Goal: Task Accomplishment & Management: Complete application form

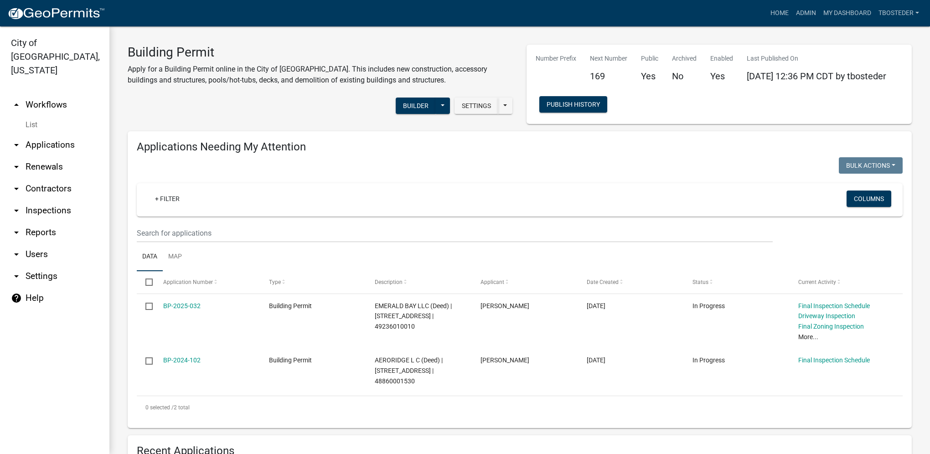
select select "1: 25"
click at [810, 15] on link "Admin" at bounding box center [805, 13] width 27 height 17
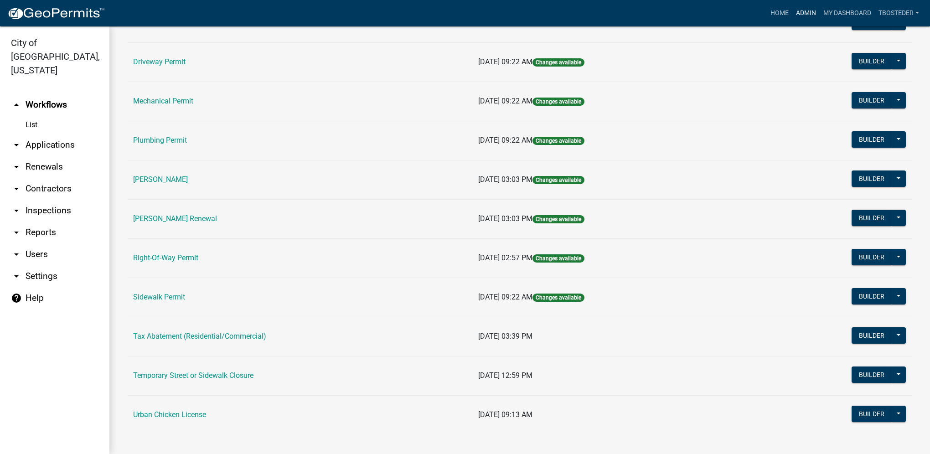
scroll to position [159, 0]
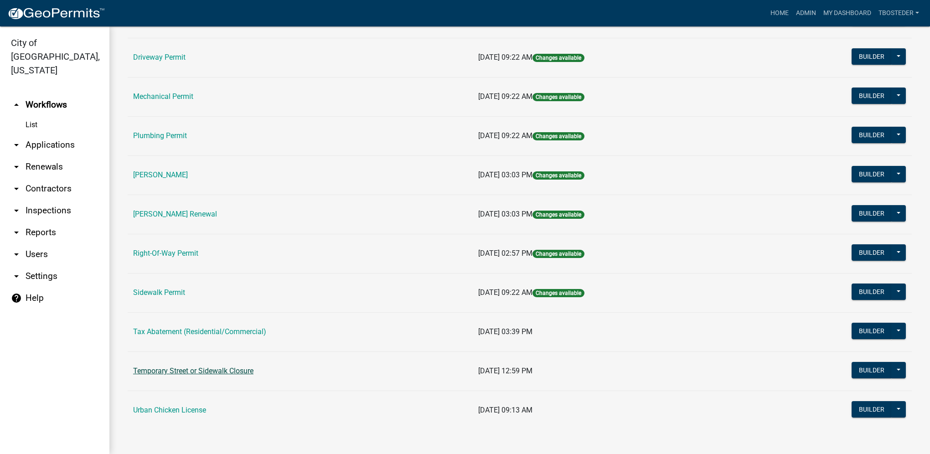
click at [221, 370] on link "Temporary Street or Sidewalk Closure" at bounding box center [193, 371] width 120 height 9
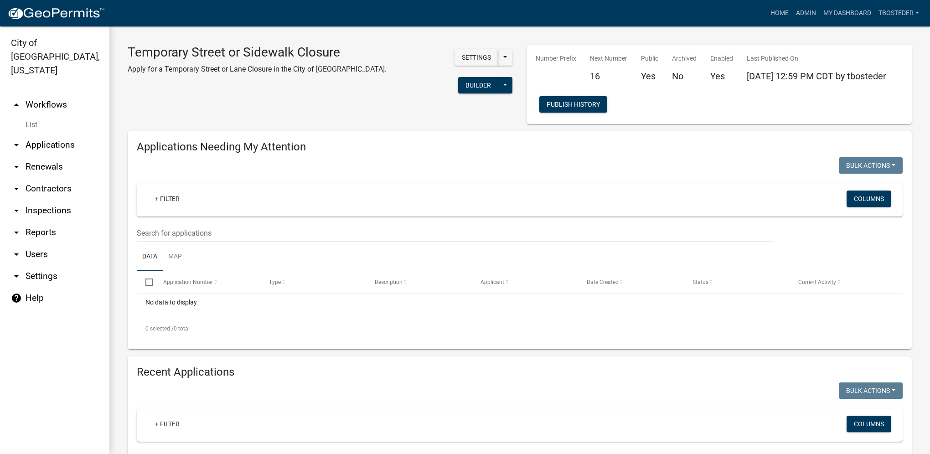
select select "1: 25"
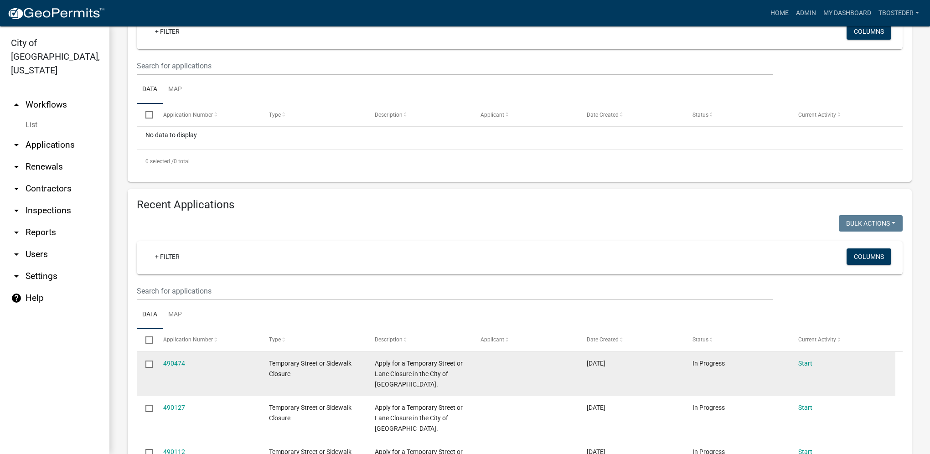
scroll to position [182, 0]
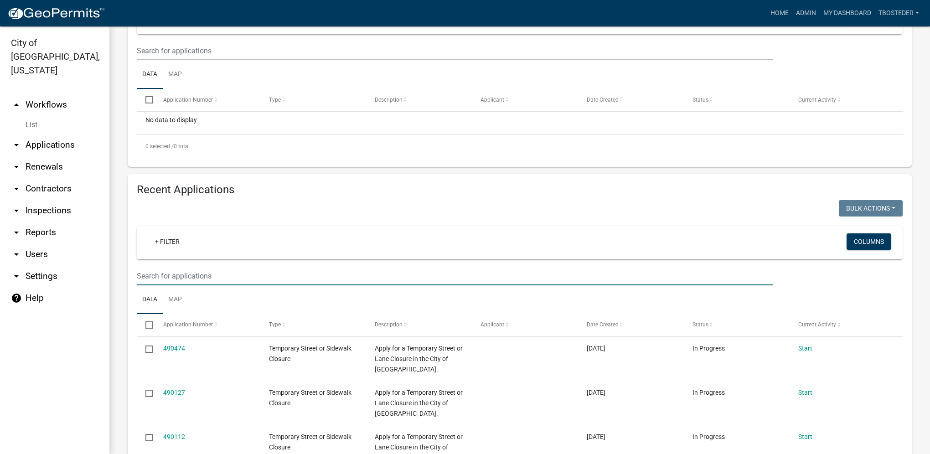
click at [168, 281] on input "text" at bounding box center [455, 276] width 636 height 19
type input "487666"
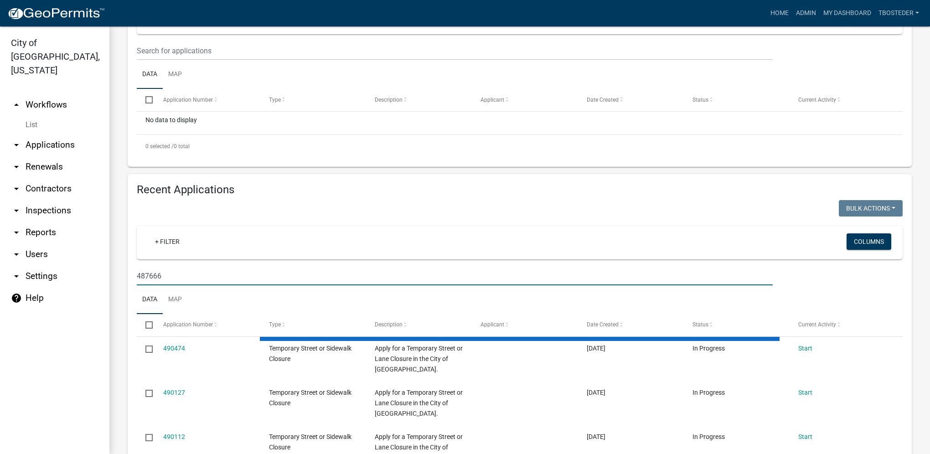
scroll to position [154, 0]
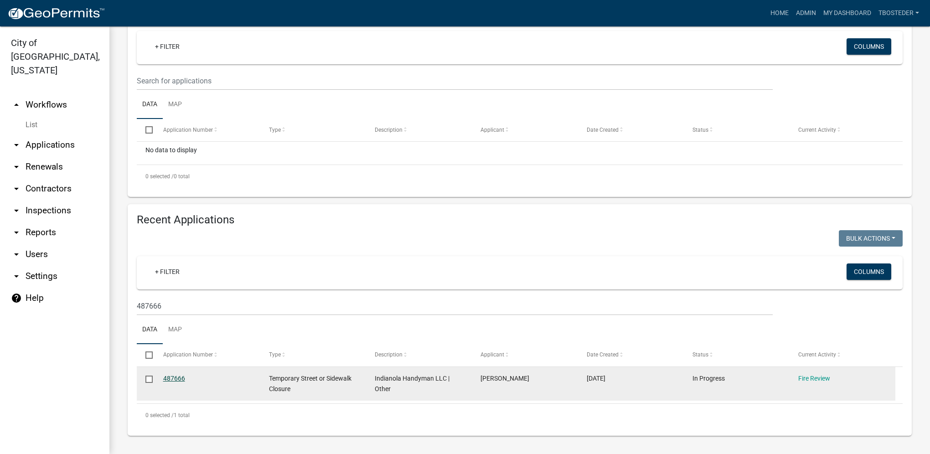
click at [172, 376] on link "487666" at bounding box center [174, 378] width 22 height 7
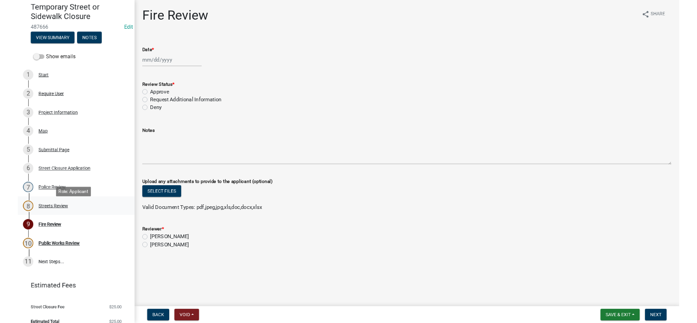
scroll to position [94, 0]
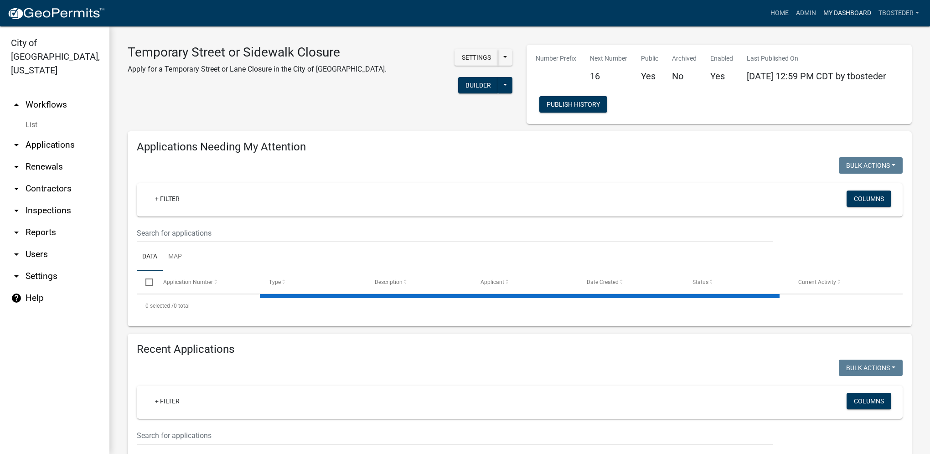
select select "1: 25"
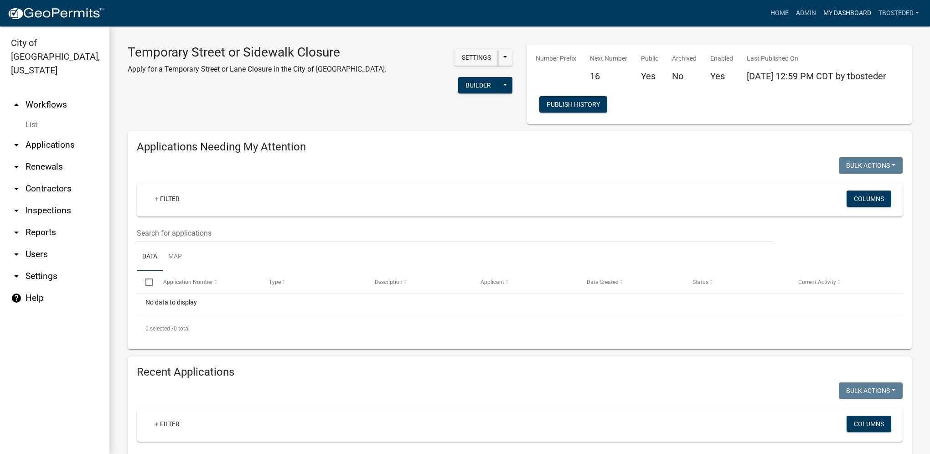
click at [852, 5] on link "My Dashboard" at bounding box center [847, 13] width 55 height 17
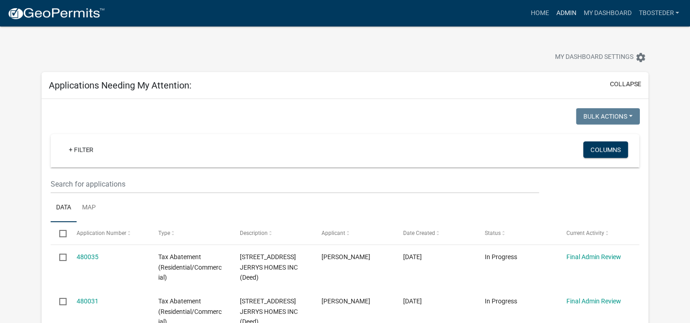
click at [565, 10] on link "Admin" at bounding box center [565, 13] width 27 height 17
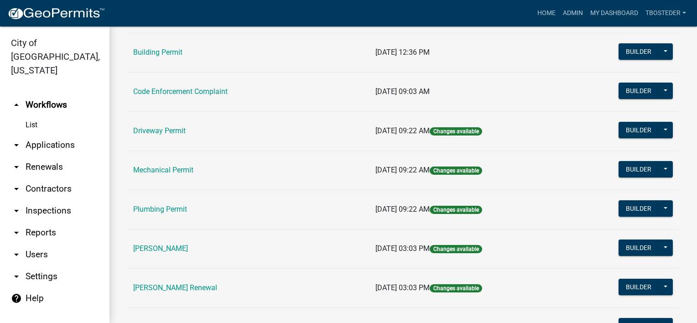
scroll to position [91, 0]
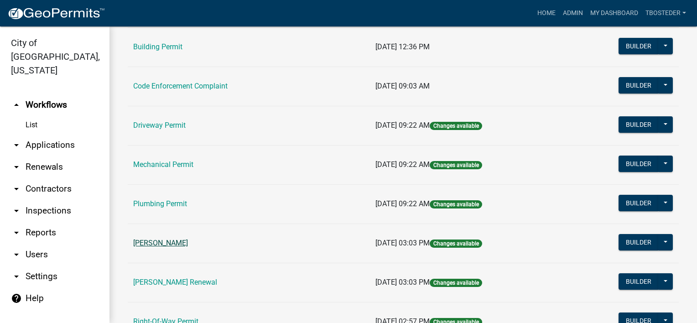
click at [183, 246] on link "[PERSON_NAME]" at bounding box center [160, 242] width 55 height 9
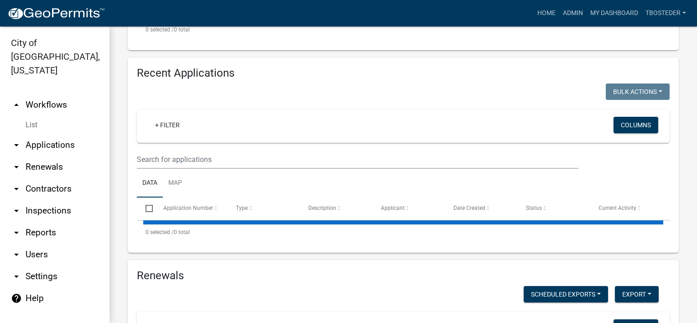
scroll to position [319, 0]
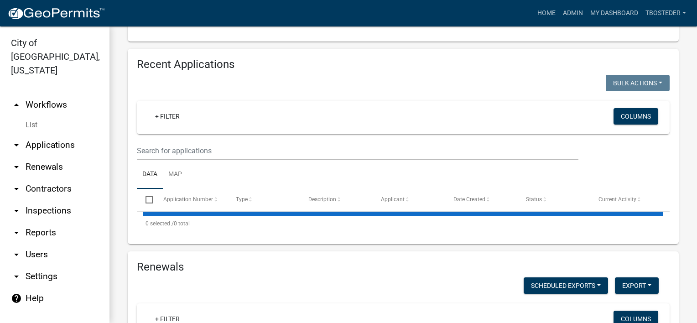
select select "1: 25"
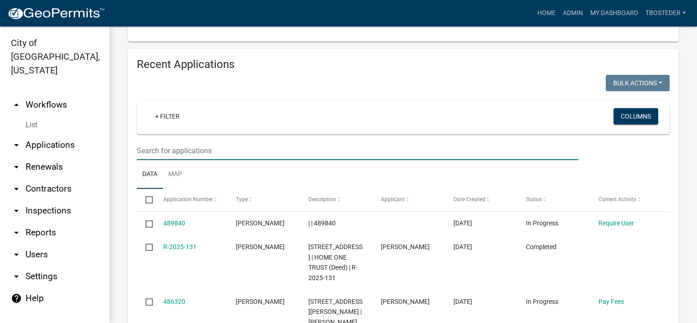
click at [263, 160] on input "text" at bounding box center [357, 150] width 441 height 19
type input "305 s kenwood"
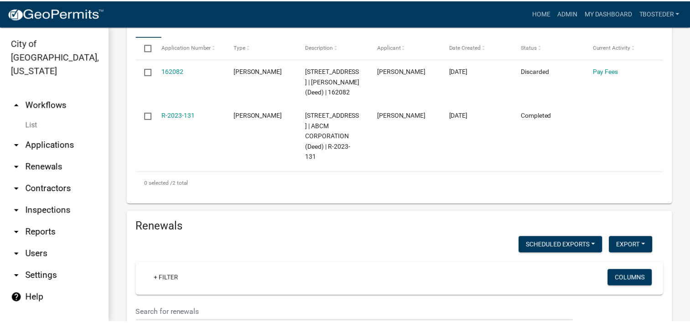
scroll to position [501, 0]
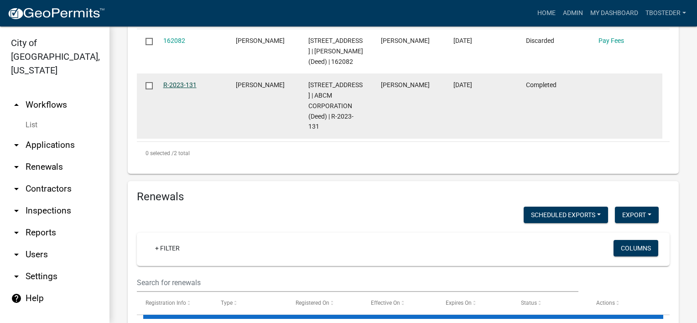
click at [191, 88] on link "R-2023-131" at bounding box center [179, 84] width 33 height 7
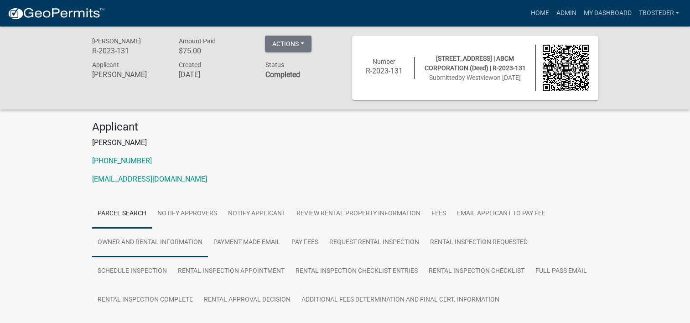
click at [200, 238] on link "Owner and Rental Information" at bounding box center [150, 242] width 116 height 29
click at [589, 19] on link "My Dashboard" at bounding box center [606, 13] width 55 height 17
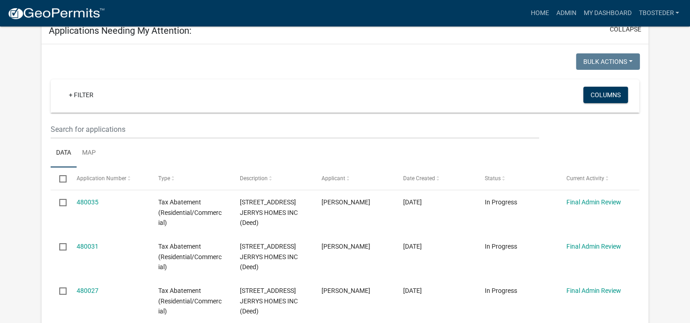
scroll to position [46, 0]
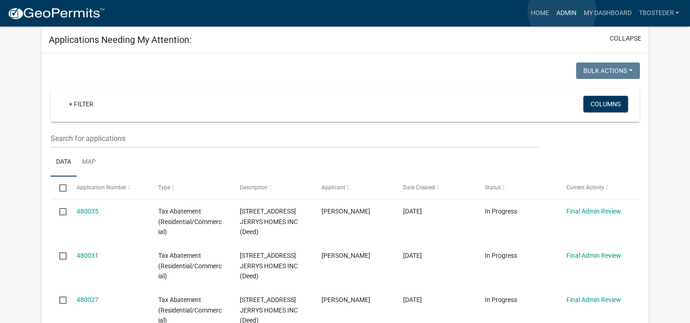
click at [562, 11] on link "Admin" at bounding box center [565, 13] width 27 height 17
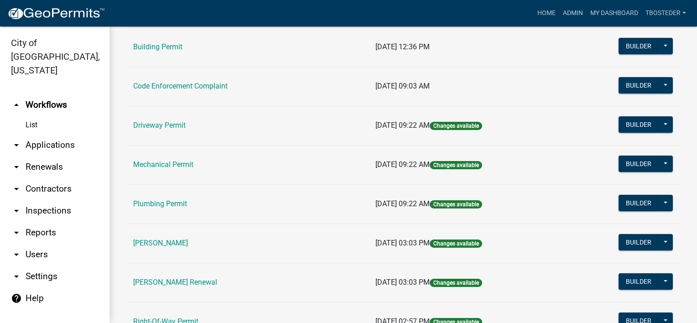
scroll to position [137, 0]
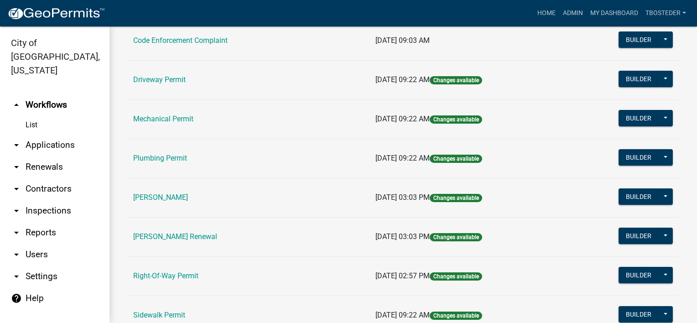
click at [224, 239] on td "[PERSON_NAME] Renewal" at bounding box center [249, 236] width 242 height 39
click at [217, 238] on link "[PERSON_NAME] Renewal" at bounding box center [175, 236] width 84 height 9
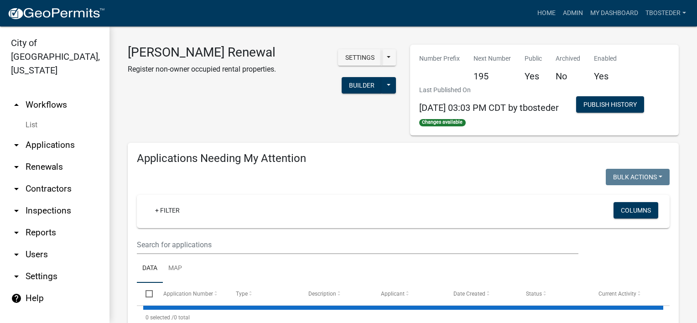
select select "1: 25"
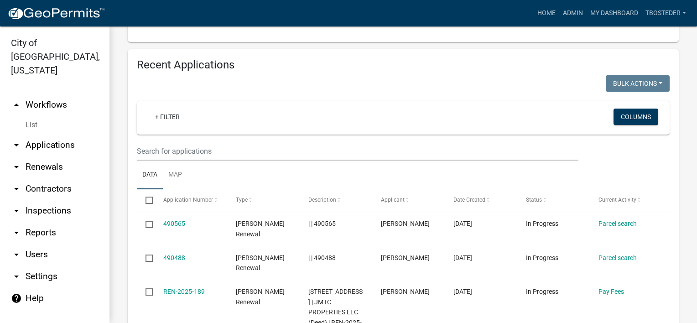
scroll to position [319, 0]
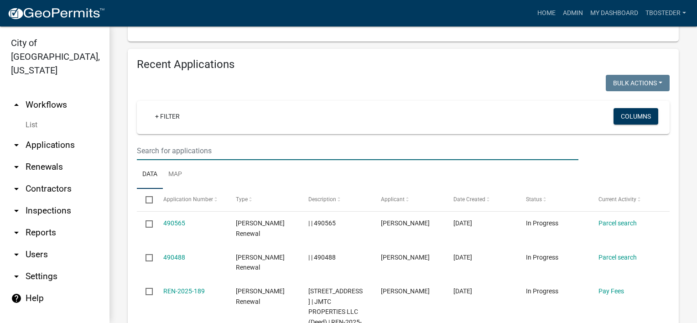
click at [211, 160] on input "text" at bounding box center [357, 150] width 441 height 19
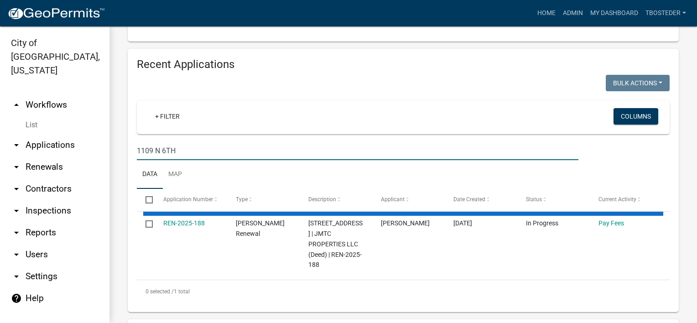
type input "1109 N 6TH"
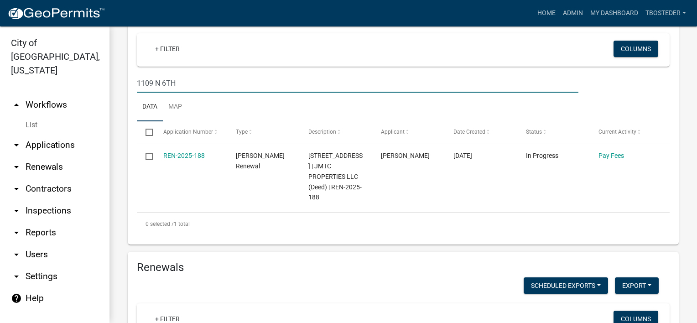
scroll to position [410, 0]
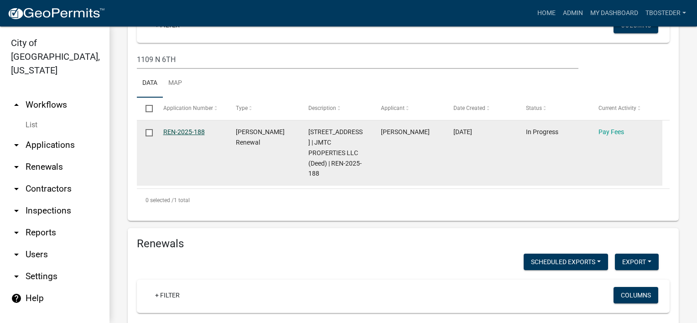
click at [184, 135] on link "REN-2025-188" at bounding box center [183, 131] width 41 height 7
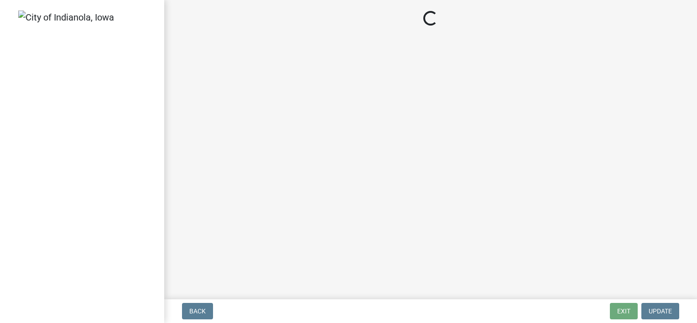
select select "3: 3"
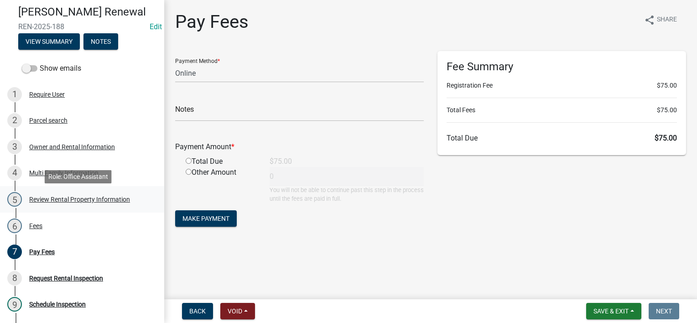
scroll to position [91, 0]
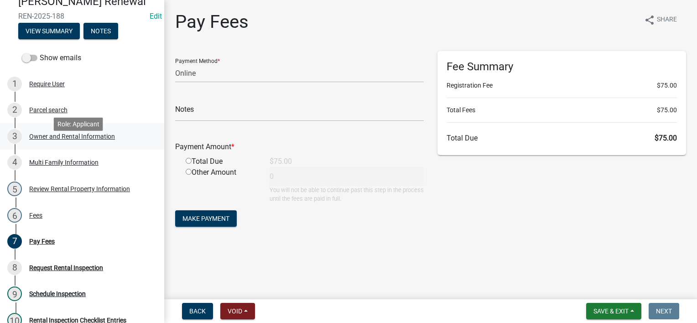
click at [76, 144] on div "3 Owner and Rental Information" at bounding box center [78, 136] width 142 height 15
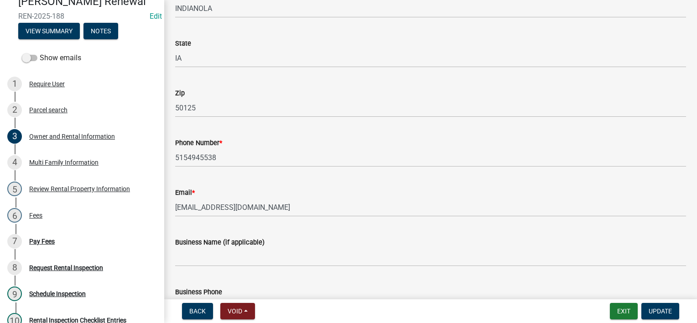
scroll to position [188, 0]
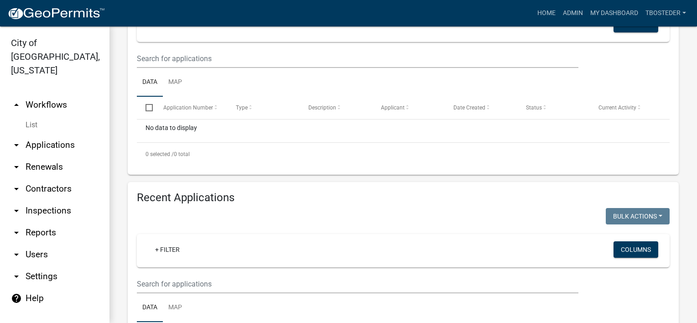
select select "1: 25"
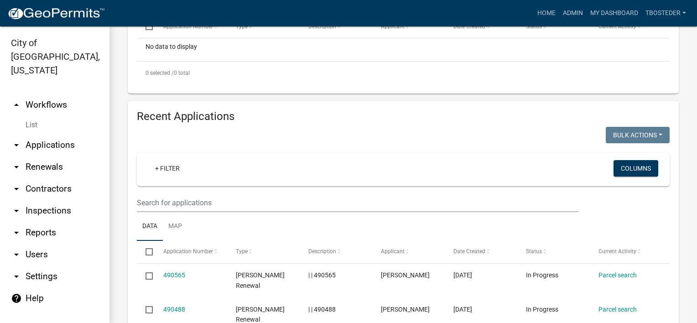
scroll to position [274, 0]
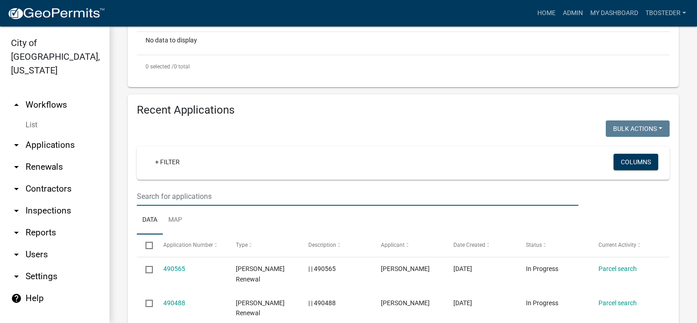
click at [237, 206] on input "text" at bounding box center [357, 196] width 441 height 19
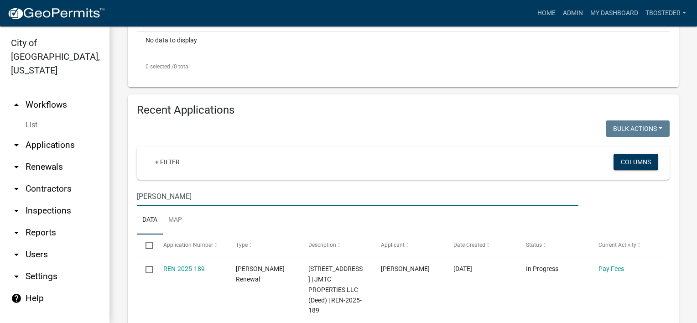
type input "[PERSON_NAME]"
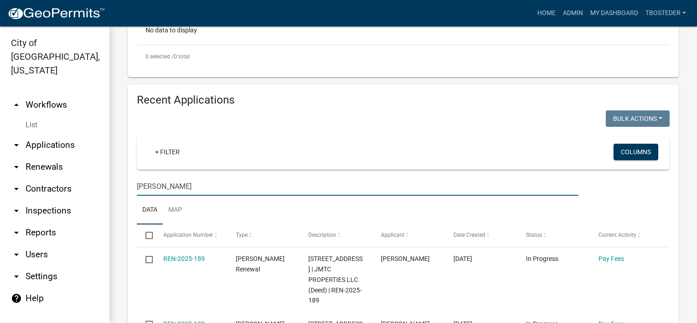
scroll to position [319, 0]
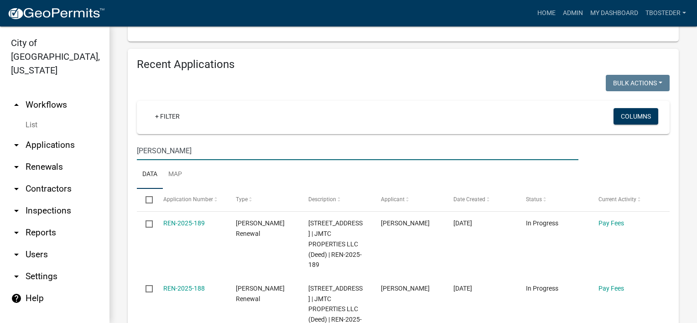
drag, startPoint x: 216, startPoint y: 180, endPoint x: 84, endPoint y: 145, distance: 136.5
click at [90, 152] on div "City of [GEOGRAPHIC_DATA], [US_STATE] arrow_drop_up Workflows List arrow_drop_d…" at bounding box center [348, 174] width 697 height 296
paste input "[STREET_ADDRESS]"
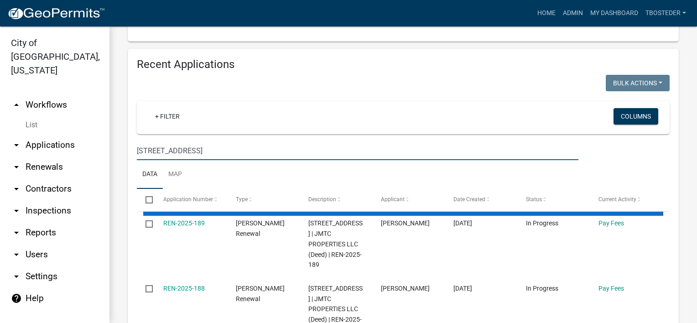
type input "[STREET_ADDRESS]"
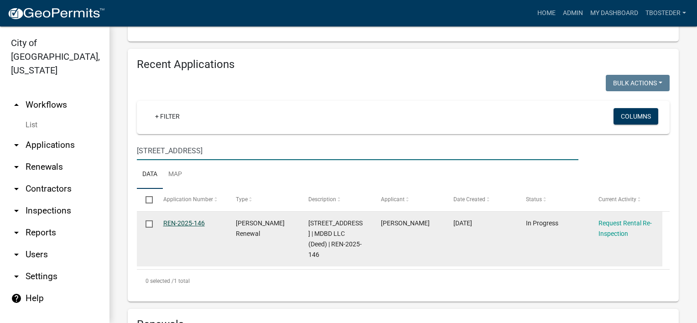
click at [200, 227] on link "REN-2025-146" at bounding box center [183, 222] width 41 height 7
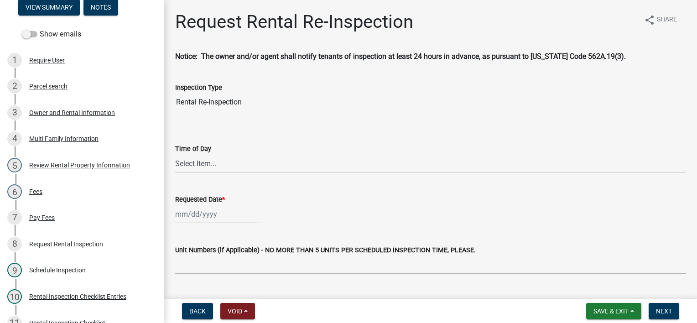
scroll to position [228, 0]
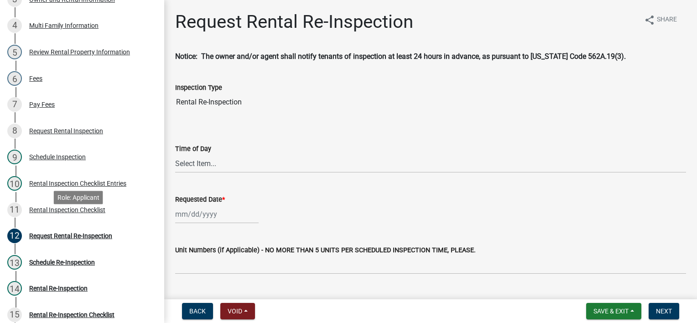
click at [70, 213] on div "Rental Inspection Checklist" at bounding box center [67, 210] width 76 height 6
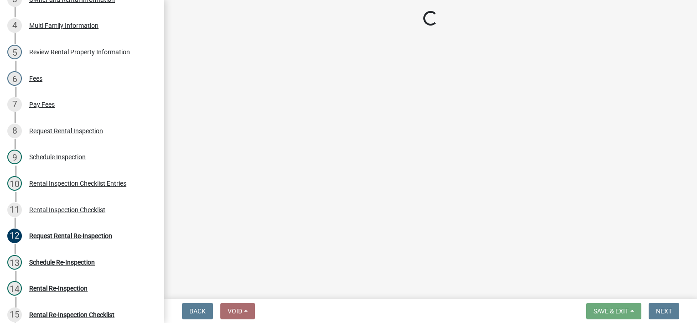
click at [97, 191] on div "10 Rental Inspection Checklist Entries" at bounding box center [78, 183] width 142 height 15
select select "3237a74e-59b5-424e-94fe-d72df491538c"
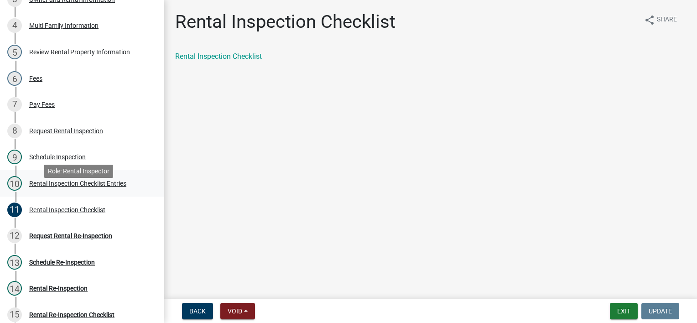
click at [69, 186] on div "Rental Inspection Checklist Entries" at bounding box center [77, 183] width 97 height 6
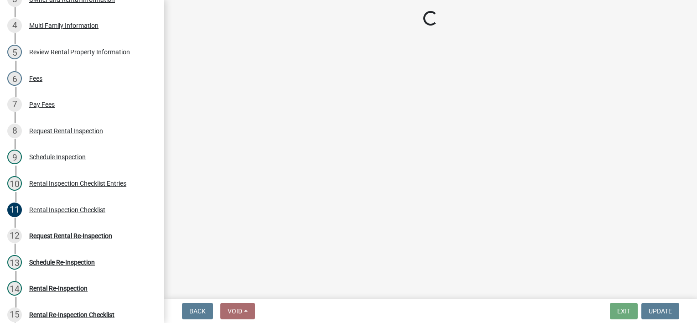
select select "3237a74e-59b5-424e-94fe-d72df491538c"
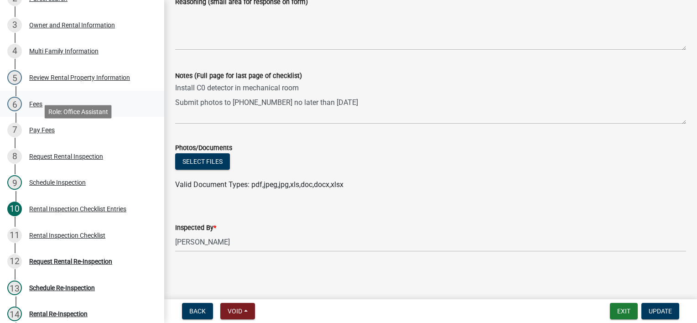
scroll to position [182, 0]
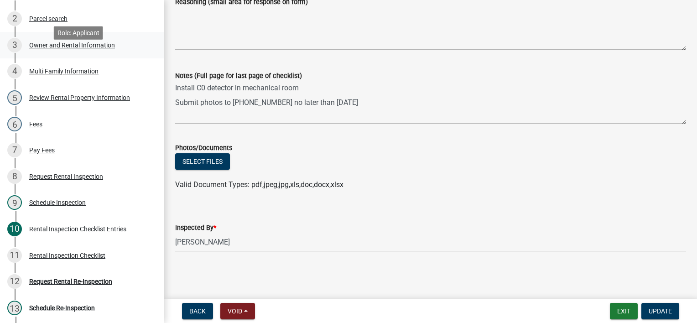
click at [114, 52] on div "3 Owner and Rental Information" at bounding box center [78, 45] width 142 height 15
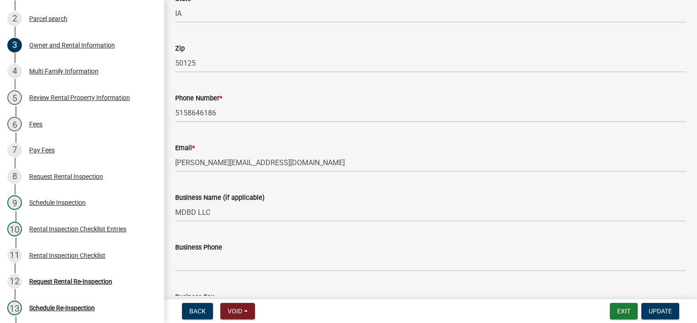
scroll to position [234, 0]
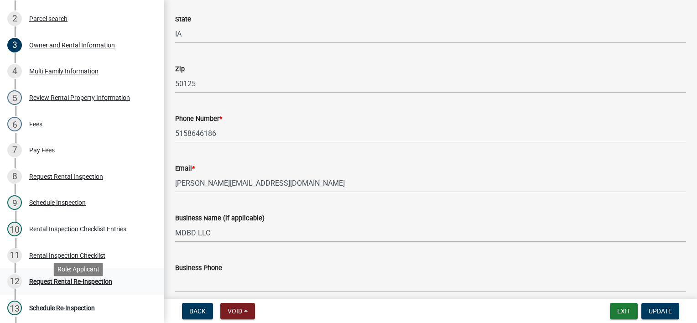
click at [80, 284] on div "Request Rental Re-Inspection" at bounding box center [70, 281] width 83 height 6
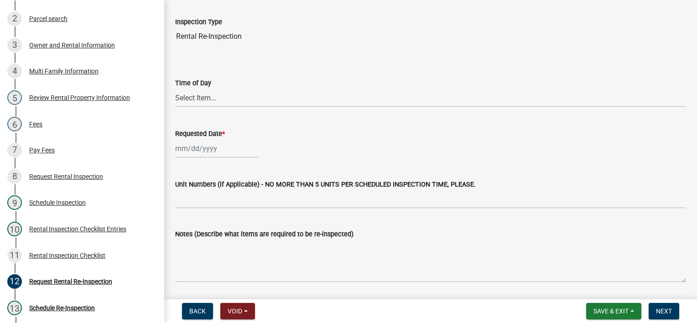
scroll to position [49, 0]
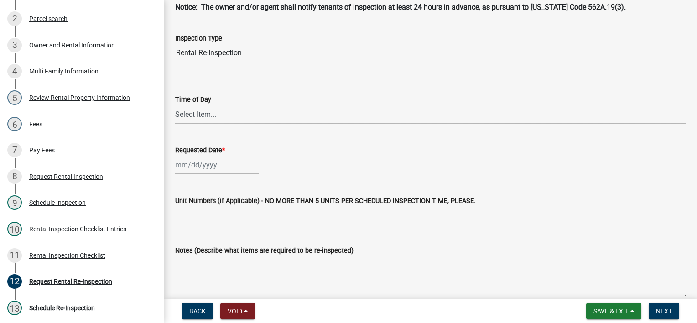
click at [212, 119] on select "Select Item... AM PM" at bounding box center [430, 114] width 511 height 19
click at [175, 105] on select "Select Item... AM PM" at bounding box center [430, 114] width 511 height 19
select select "47840d63-8a8f-4dfd-9e01-0d7b011cf41e"
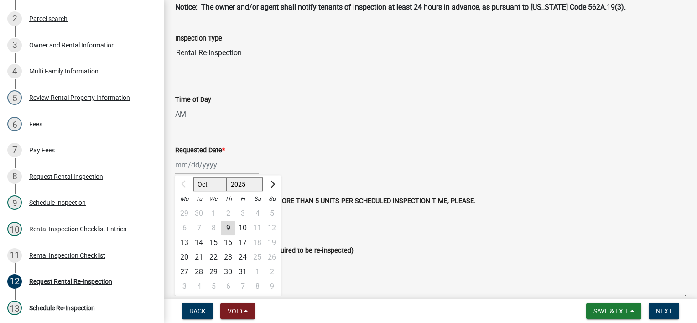
click at [207, 166] on div "Oct Nov [DATE] 2026 2027 2028 2029 2030 2031 2032 2033 2034 2035 2036 2037 2038…" at bounding box center [216, 164] width 83 height 19
click at [228, 226] on div "9" at bounding box center [228, 228] width 15 height 15
type input "[DATE]"
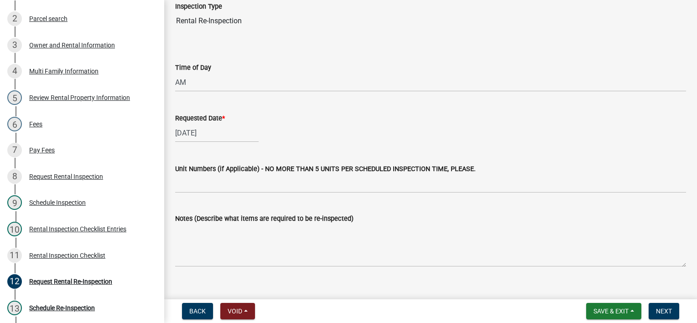
scroll to position [95, 0]
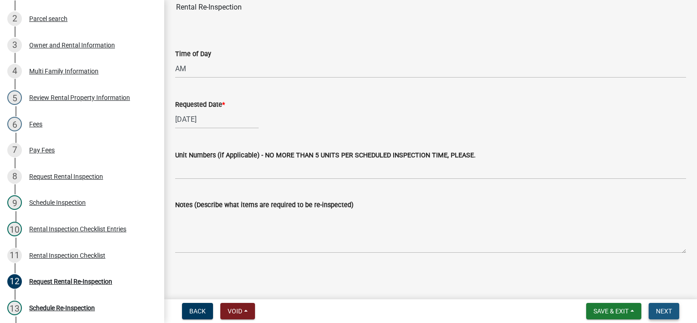
click at [659, 306] on button "Next" at bounding box center [663, 311] width 31 height 16
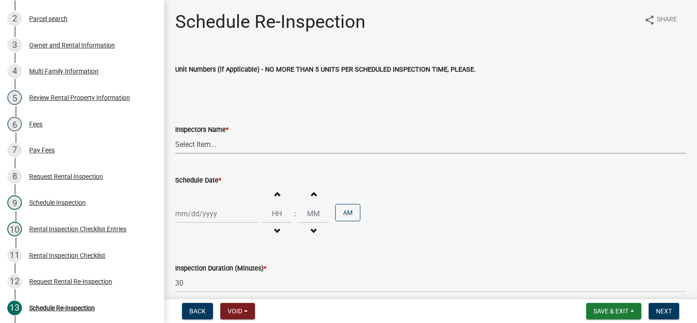
click at [212, 146] on select "Select Item... [PERSON_NAME] [PERSON_NAME] [PERSON_NAME]" at bounding box center [430, 144] width 511 height 19
click at [175, 135] on select "Select Item... [PERSON_NAME] [PERSON_NAME] [PERSON_NAME]" at bounding box center [430, 144] width 511 height 19
select select "3237a74e-59b5-424e-94fe-d72df491538c"
click at [213, 213] on div at bounding box center [216, 213] width 83 height 19
select select "10"
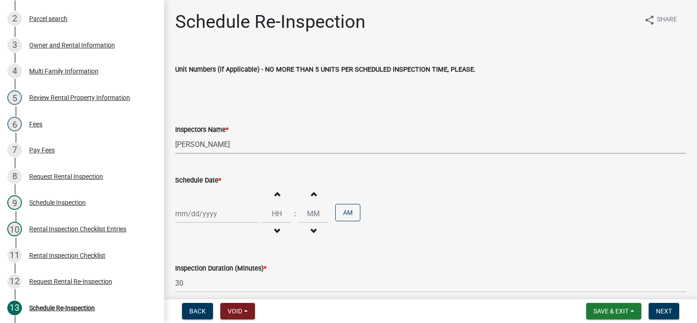
select select "2025"
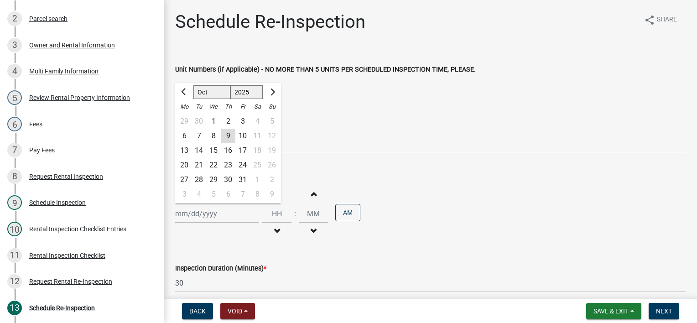
click at [232, 135] on div "9" at bounding box center [228, 136] width 15 height 15
type input "[DATE]"
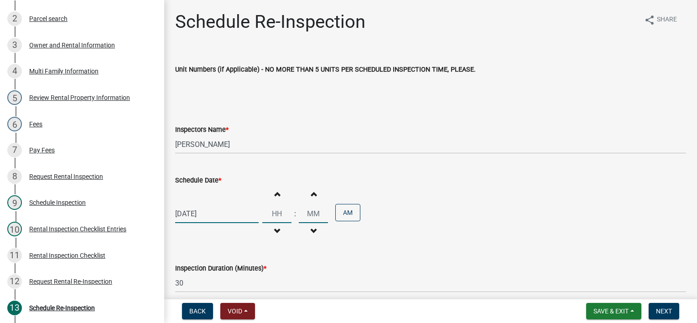
click at [275, 206] on input "Hours" at bounding box center [276, 213] width 29 height 19
type input "04"
type input "00"
click at [337, 214] on button "AM" at bounding box center [347, 212] width 25 height 17
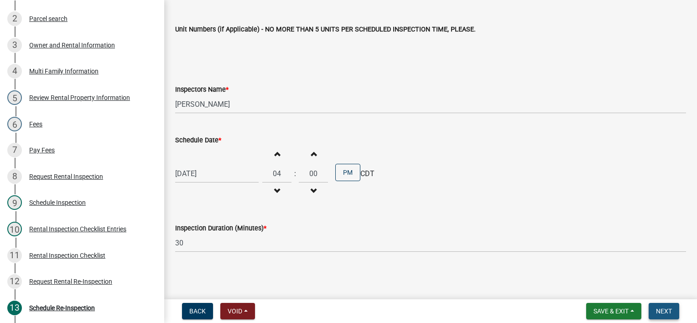
click at [666, 308] on span "Next" at bounding box center [664, 310] width 16 height 7
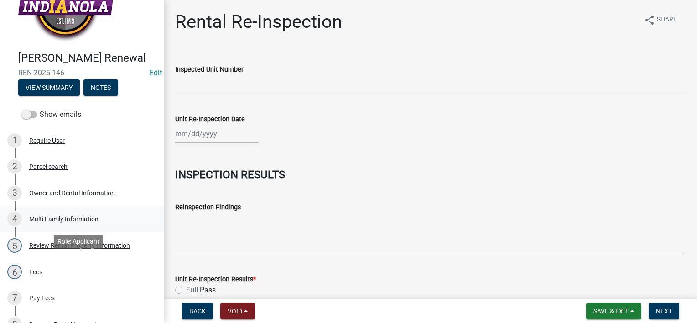
scroll to position [0, 0]
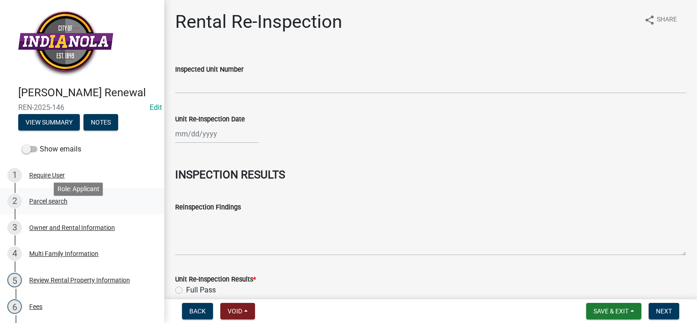
click at [60, 204] on div "Parcel search" at bounding box center [48, 201] width 38 height 6
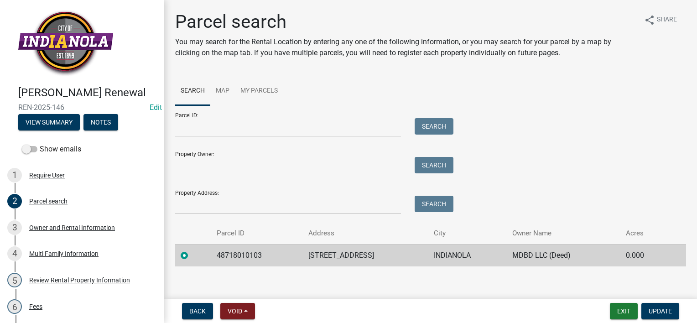
drag, startPoint x: 306, startPoint y: 257, endPoint x: 368, endPoint y: 255, distance: 62.0
click at [368, 255] on td "[STREET_ADDRESS]" at bounding box center [365, 255] width 125 height 22
copy td "[STREET_ADDRESS]"
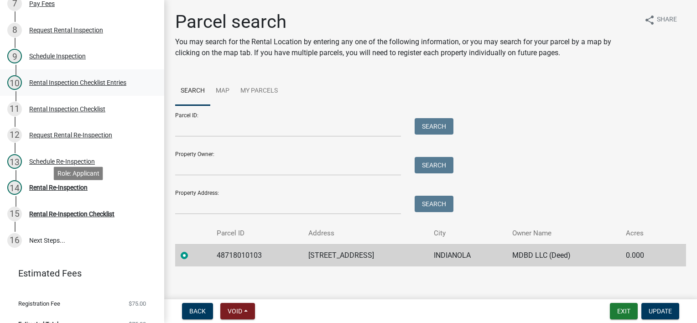
scroll to position [357, 0]
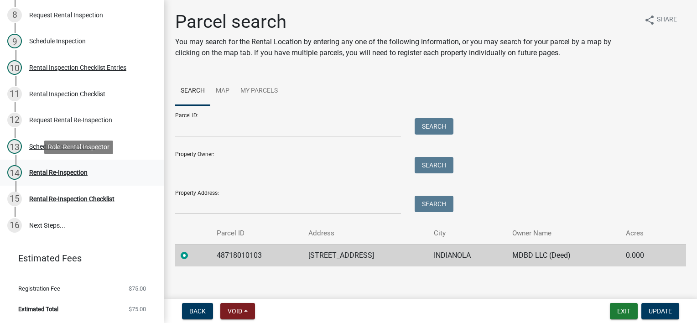
click at [48, 176] on div "Rental Re-Inspection" at bounding box center [58, 172] width 58 height 6
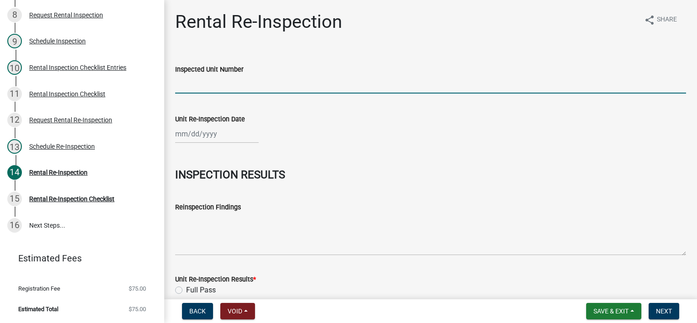
paste input "[STREET_ADDRESS]"
type input "[STREET_ADDRESS]"
click at [238, 132] on div at bounding box center [216, 133] width 83 height 19
select select "10"
select select "2025"
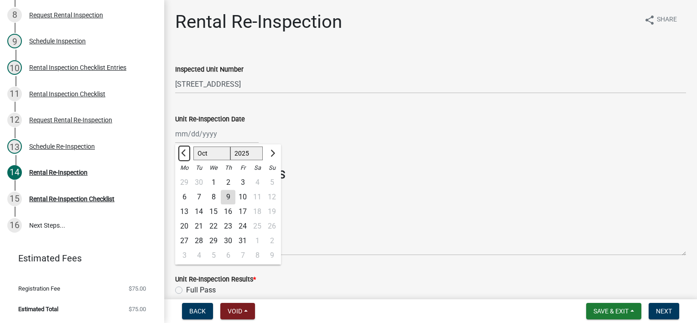
click at [182, 154] on span "Previous month" at bounding box center [184, 153] width 7 height 7
select select "8"
click at [228, 199] on div "7" at bounding box center [228, 197] width 15 height 15
type input "[DATE]"
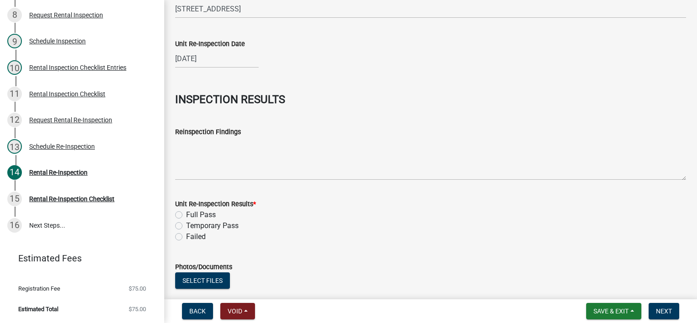
scroll to position [91, 0]
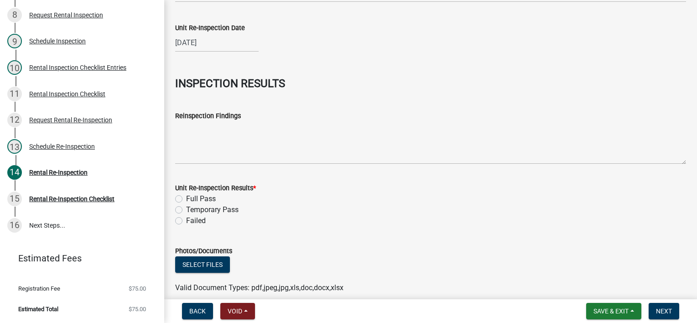
click at [186, 201] on label "Full Pass" at bounding box center [201, 198] width 30 height 11
click at [186, 199] on input "Full Pass" at bounding box center [189, 196] width 6 height 6
radio input "true"
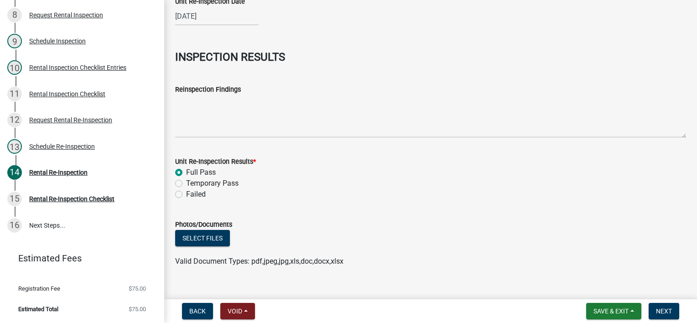
scroll to position [132, 0]
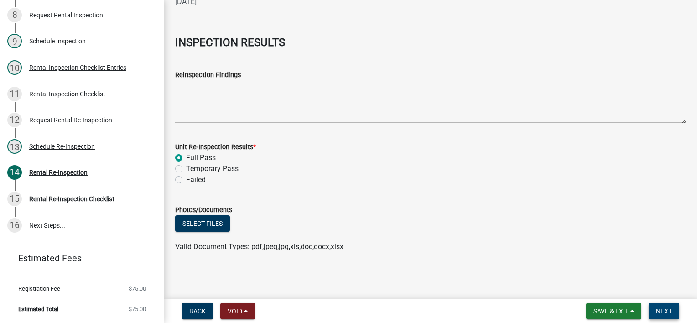
click at [671, 312] on button "Next" at bounding box center [663, 311] width 31 height 16
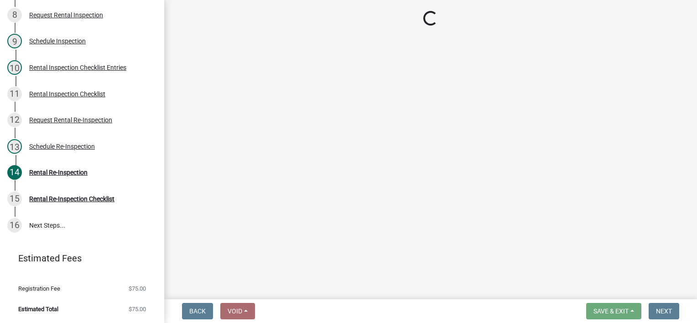
scroll to position [383, 0]
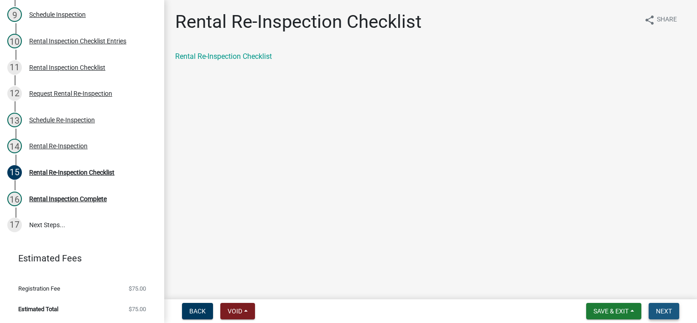
click at [672, 312] on button "Next" at bounding box center [663, 311] width 31 height 16
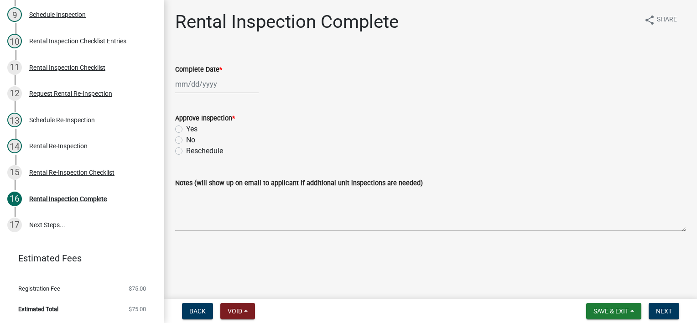
select select "10"
select select "2025"
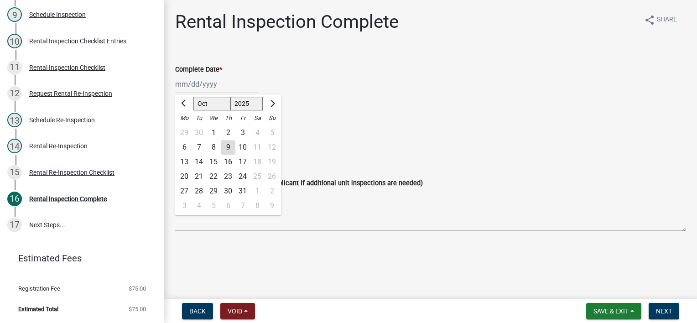
click at [219, 86] on div "[PERSON_NAME] Feb Mar Apr [PERSON_NAME][DATE] Oct Nov [DATE] 1526 1527 1528 152…" at bounding box center [216, 84] width 83 height 19
click at [185, 105] on span "Previous month" at bounding box center [184, 103] width 7 height 7
click at [184, 106] on span "Previous month" at bounding box center [184, 103] width 7 height 7
select select "8"
click at [229, 146] on div "7" at bounding box center [228, 147] width 15 height 15
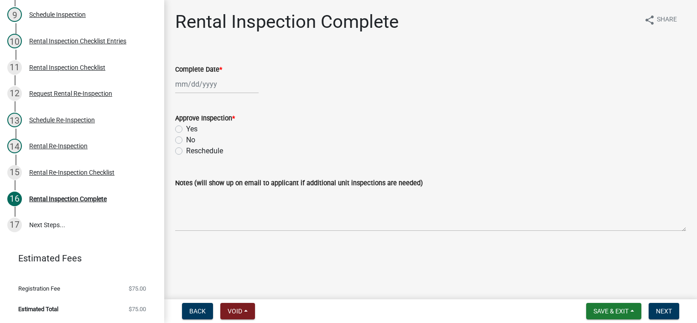
type input "[DATE]"
click at [186, 131] on label "Yes" at bounding box center [191, 129] width 11 height 11
click at [186, 129] on input "Yes" at bounding box center [189, 127] width 6 height 6
radio input "true"
click at [654, 310] on button "Next" at bounding box center [663, 311] width 31 height 16
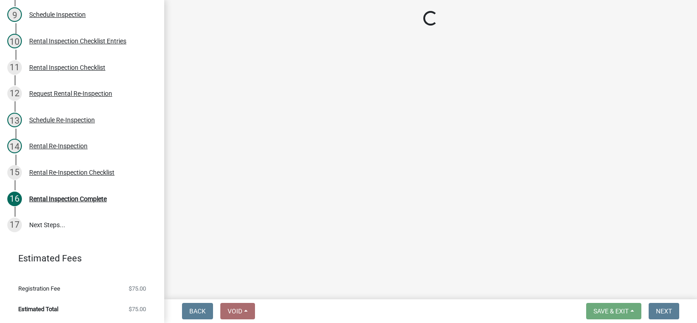
scroll to position [409, 0]
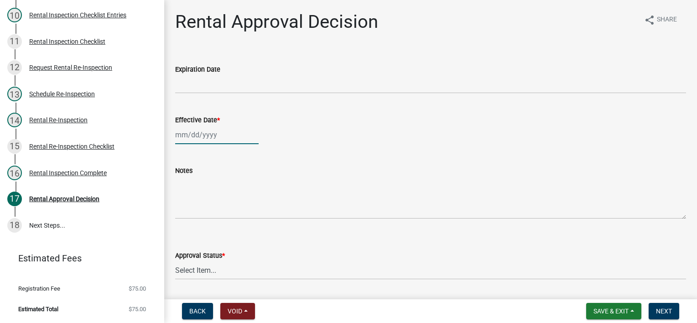
click at [228, 128] on div at bounding box center [216, 134] width 83 height 19
select select "10"
select select "2025"
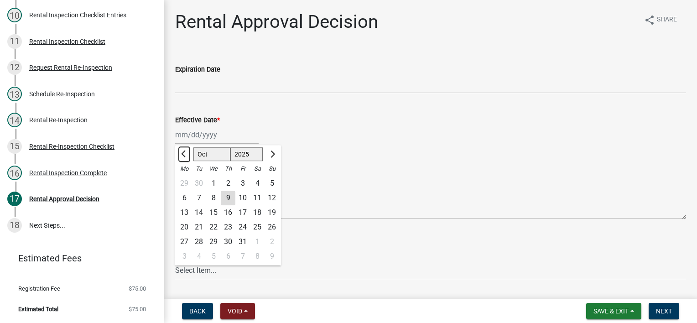
click at [183, 155] on span "Previous month" at bounding box center [184, 153] width 7 height 7
click at [182, 155] on span "Previous month" at bounding box center [184, 153] width 7 height 7
select select "8"
click at [230, 197] on div "7" at bounding box center [228, 198] width 15 height 15
type input "[DATE]"
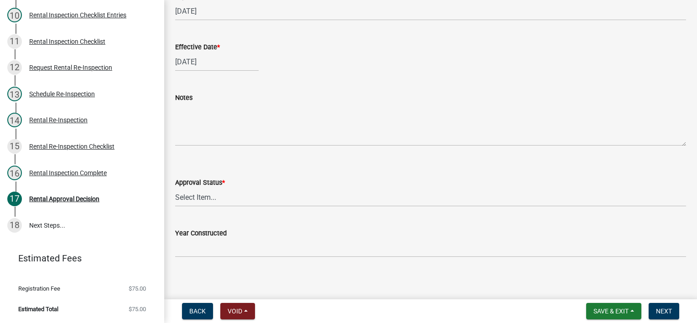
scroll to position [77, 0]
click at [217, 193] on select "Select Item... Approved Denied" at bounding box center [430, 192] width 511 height 19
click at [175, 183] on select "Select Item... Approved Denied" at bounding box center [430, 192] width 511 height 19
select select "4b86b809-39dd-4c68-9f3d-fdb3e7050482"
click at [215, 218] on div "Year Constructed" at bounding box center [430, 231] width 511 height 42
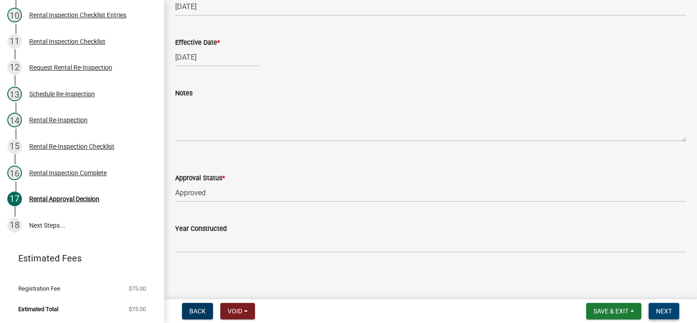
click at [661, 310] on span "Next" at bounding box center [664, 310] width 16 height 7
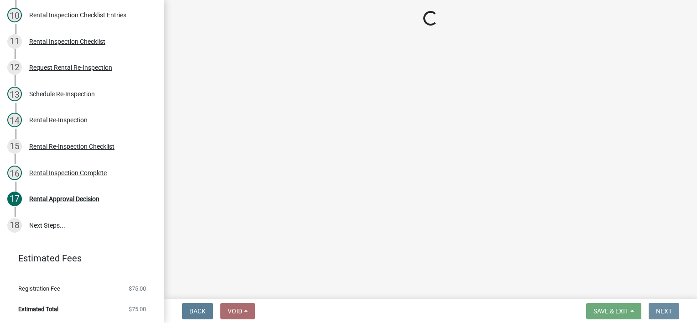
scroll to position [0, 0]
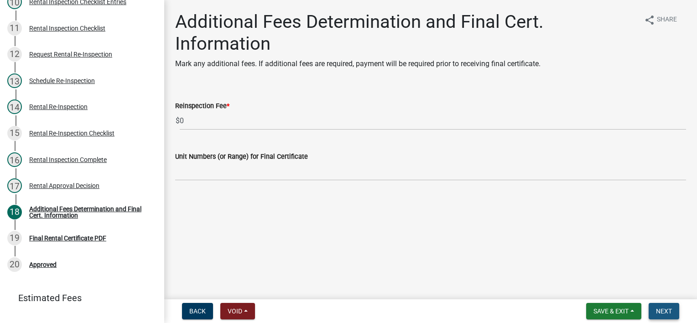
click at [670, 307] on span "Next" at bounding box center [664, 310] width 16 height 7
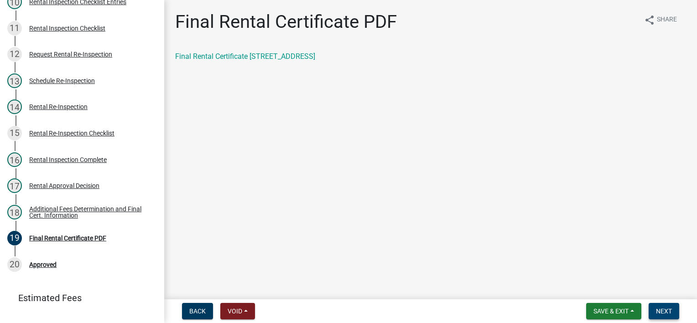
click at [666, 312] on span "Next" at bounding box center [664, 310] width 16 height 7
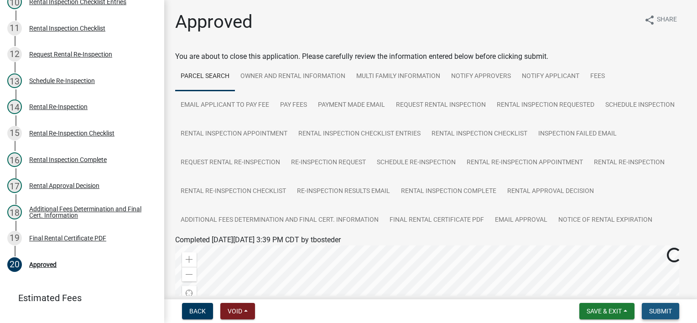
click at [652, 308] on span "Submit" at bounding box center [660, 310] width 23 height 7
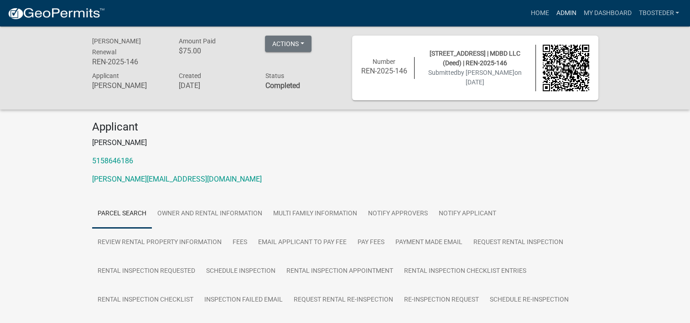
click at [562, 17] on link "Admin" at bounding box center [565, 13] width 27 height 17
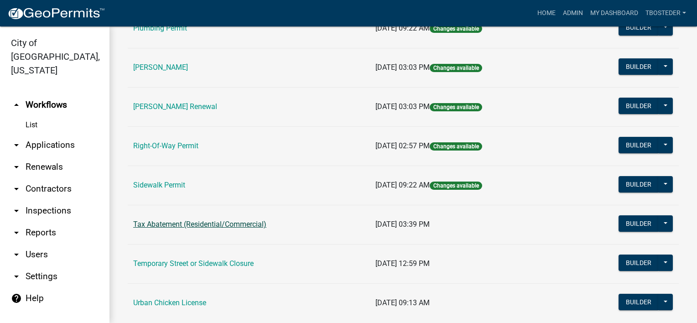
scroll to position [274, 0]
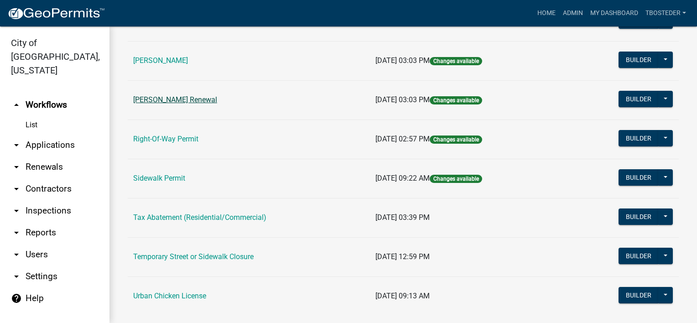
click at [209, 103] on link "[PERSON_NAME] Renewal" at bounding box center [175, 99] width 84 height 9
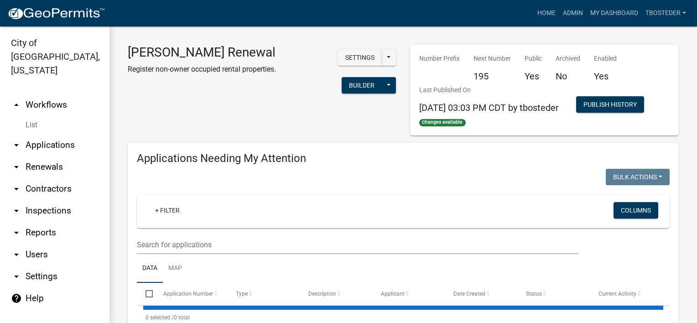
select select "1: 25"
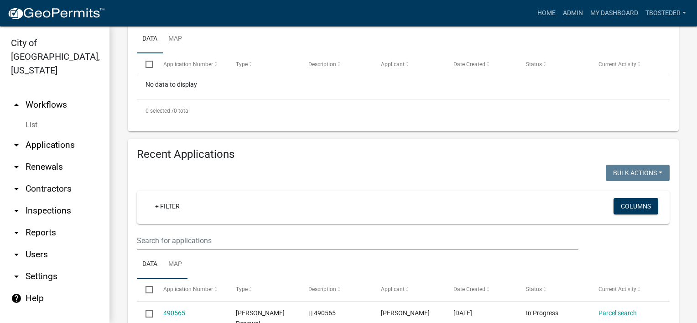
scroll to position [274, 0]
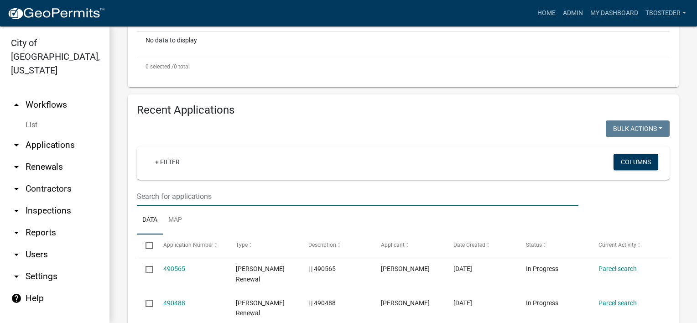
paste input "[STREET_ADDRESS]"
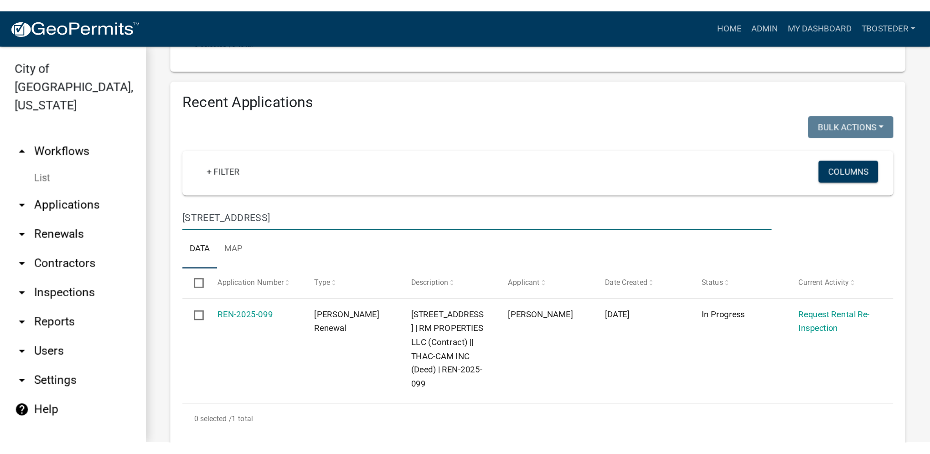
scroll to position [365, 0]
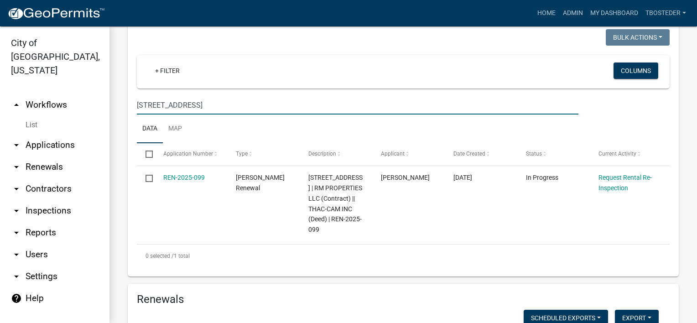
click at [152, 114] on input "[STREET_ADDRESS]" at bounding box center [357, 105] width 441 height 19
type input "[STREET_ADDRESS]"
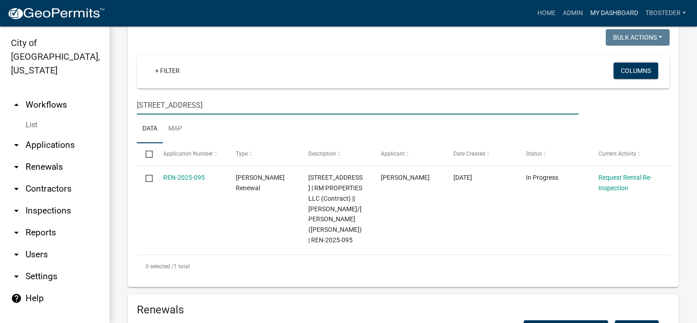
click at [617, 6] on link "My Dashboard" at bounding box center [613, 13] width 55 height 17
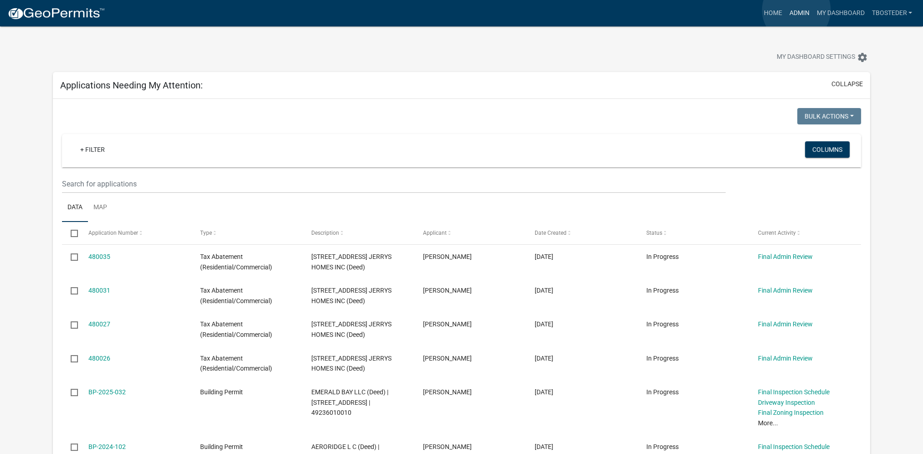
click at [796, 10] on link "Admin" at bounding box center [798, 13] width 27 height 17
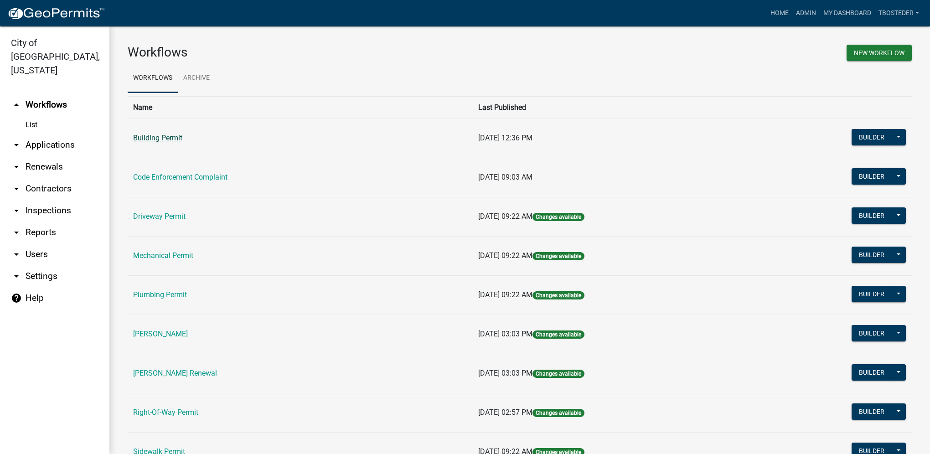
click at [156, 136] on link "Building Permit" at bounding box center [157, 138] width 49 height 9
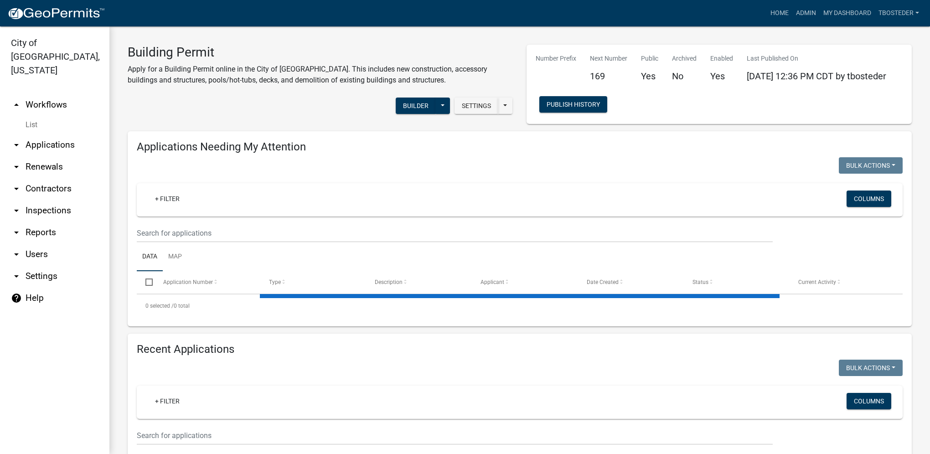
select select "1: 25"
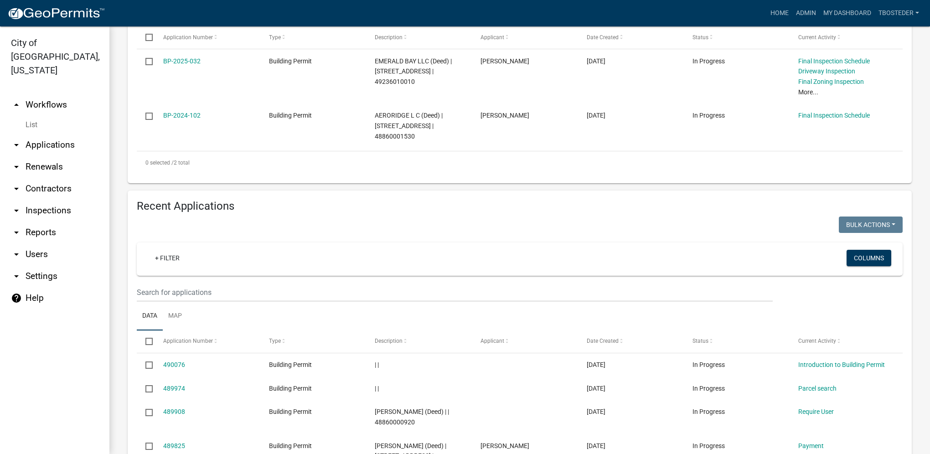
scroll to position [319, 0]
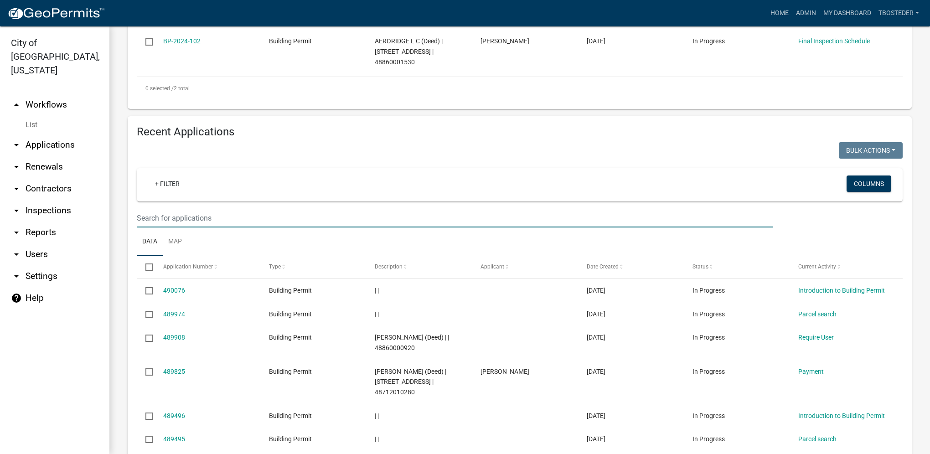
click at [189, 221] on input "text" at bounding box center [455, 218] width 636 height 19
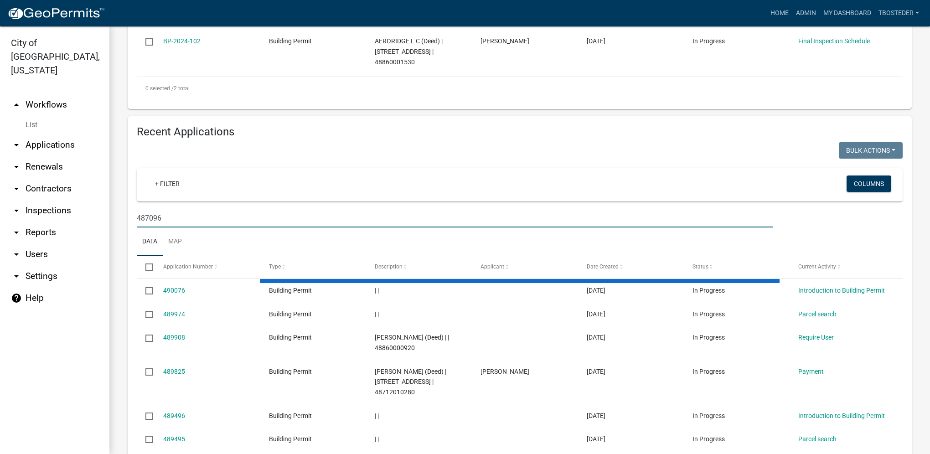
type input "487096"
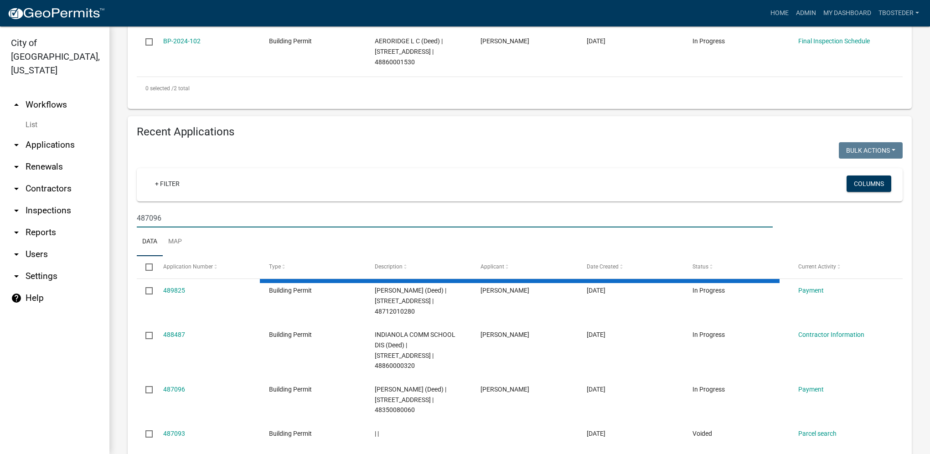
scroll to position [243, 0]
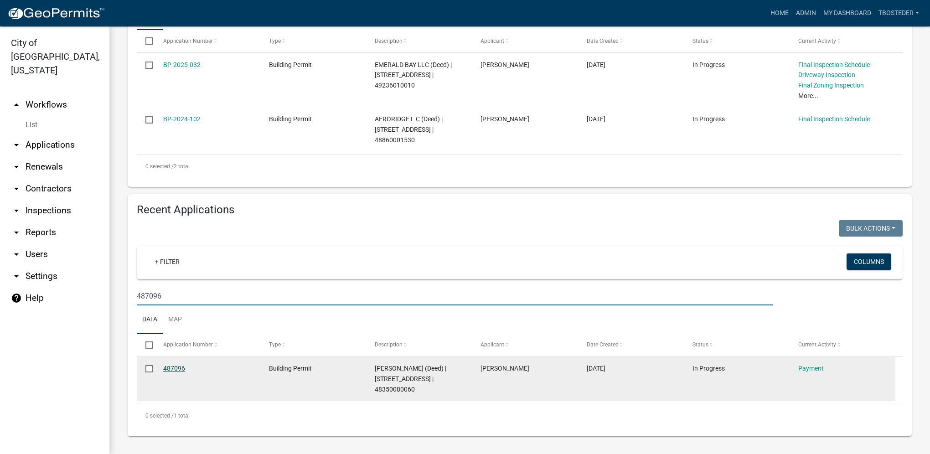
click at [172, 370] on link "487096" at bounding box center [174, 368] width 22 height 7
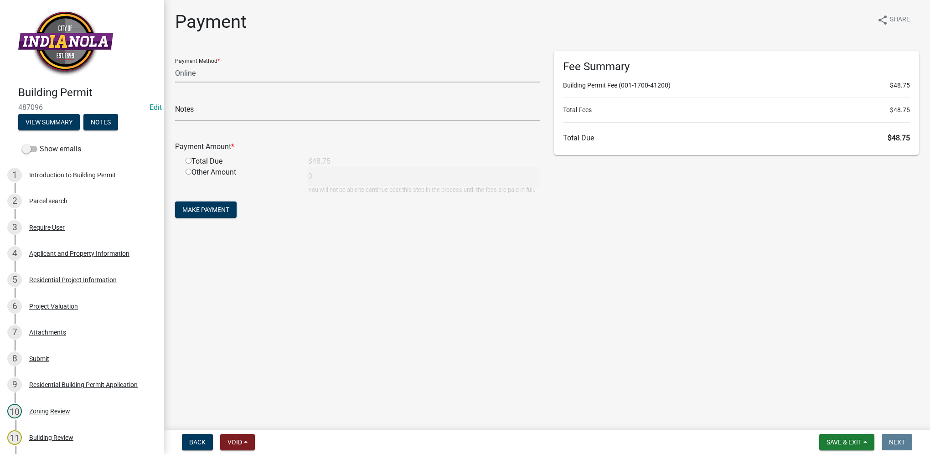
click at [180, 73] on select "Credit Card POS Check Cash Online" at bounding box center [357, 73] width 365 height 19
select select "1: 0"
click at [175, 64] on select "Credit Card POS Check Cash Online" at bounding box center [357, 73] width 365 height 19
click at [210, 108] on input "text" at bounding box center [357, 112] width 365 height 19
type input "9805"
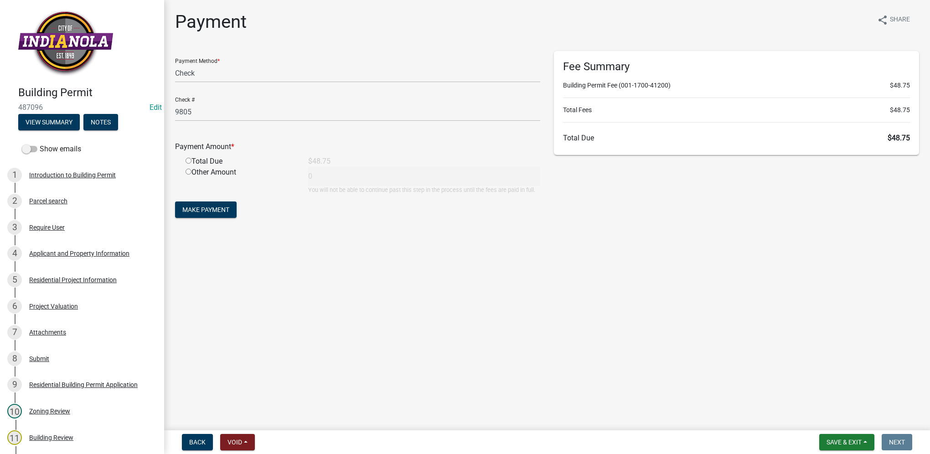
click at [189, 157] on div "Total Due" at bounding box center [240, 161] width 123 height 11
click at [188, 159] on input "radio" at bounding box center [189, 161] width 6 height 6
radio input "true"
type input "48.75"
click at [205, 212] on span "Make Payment" at bounding box center [205, 209] width 47 height 7
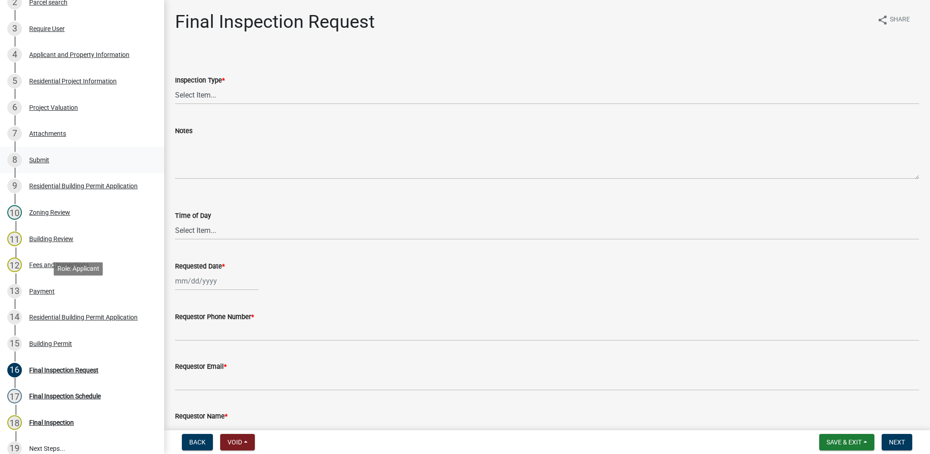
scroll to position [182, 0]
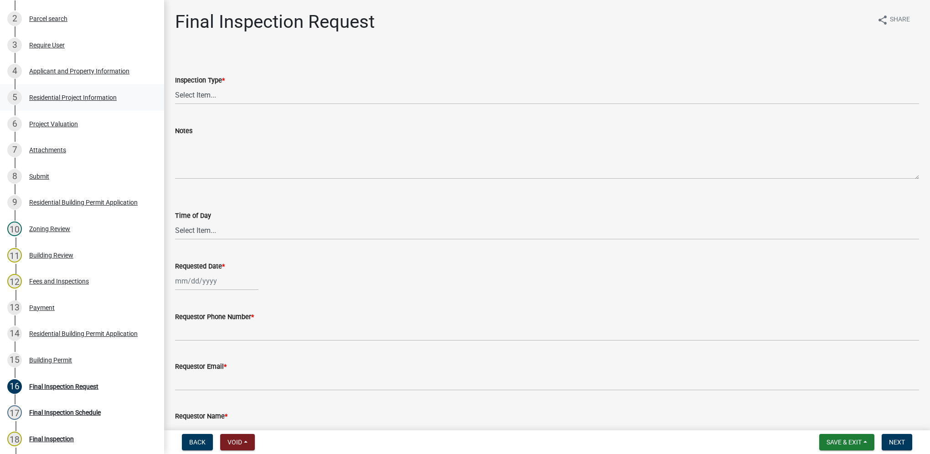
click at [80, 97] on div "Residential Project Information" at bounding box center [73, 97] width 88 height 6
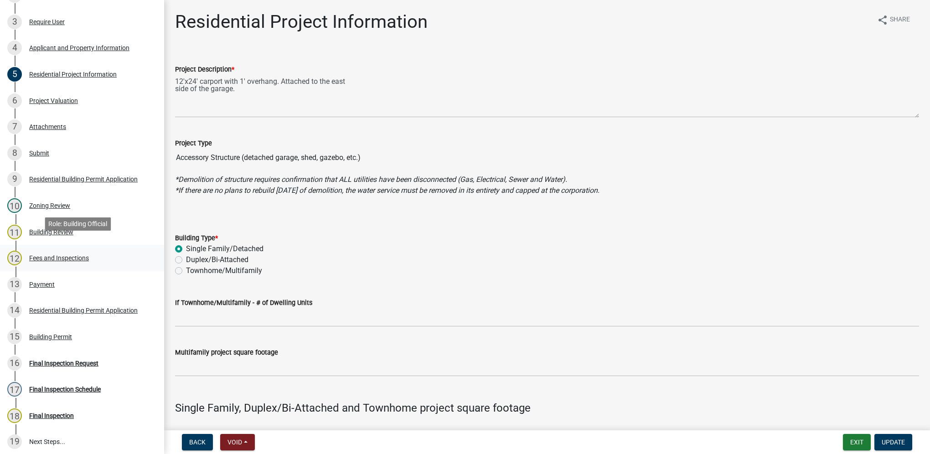
scroll to position [228, 0]
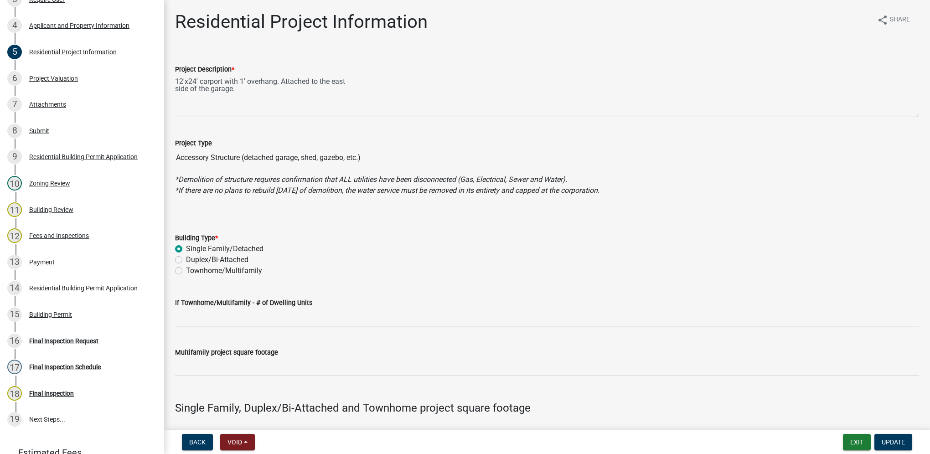
click at [57, 261] on div "13 Payment" at bounding box center [78, 262] width 142 height 15
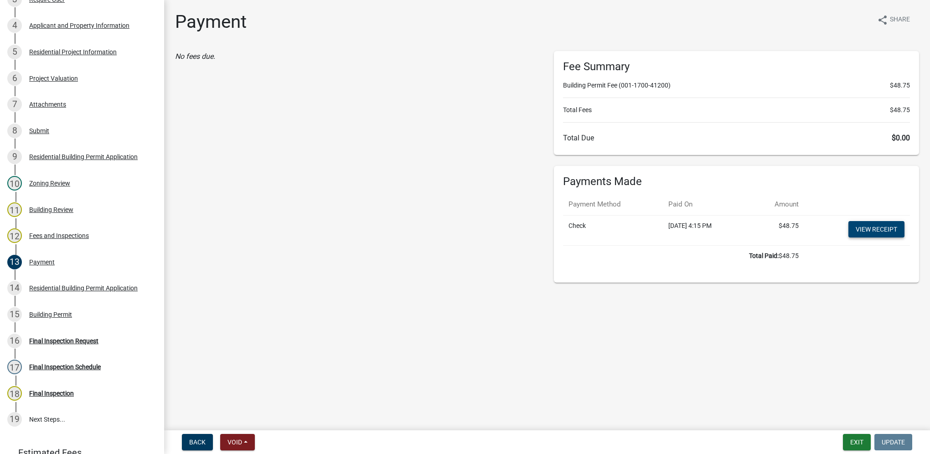
click at [890, 230] on link "View receipt" at bounding box center [876, 229] width 56 height 16
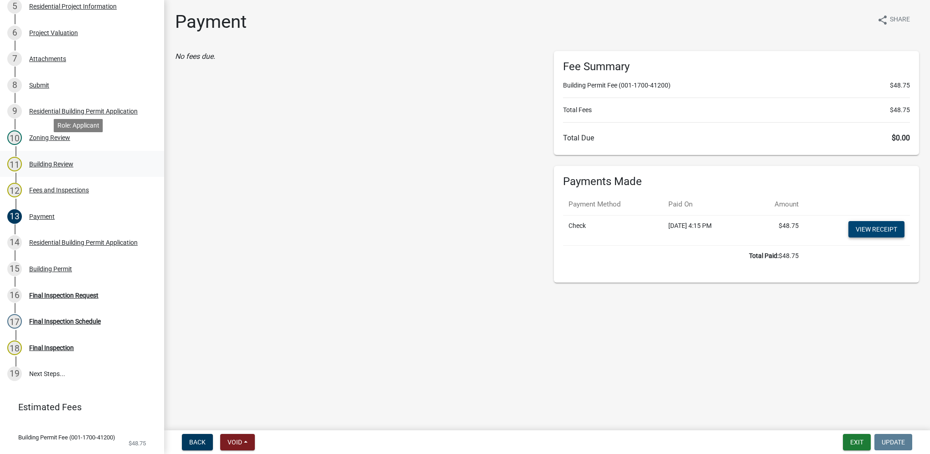
scroll to position [0, 0]
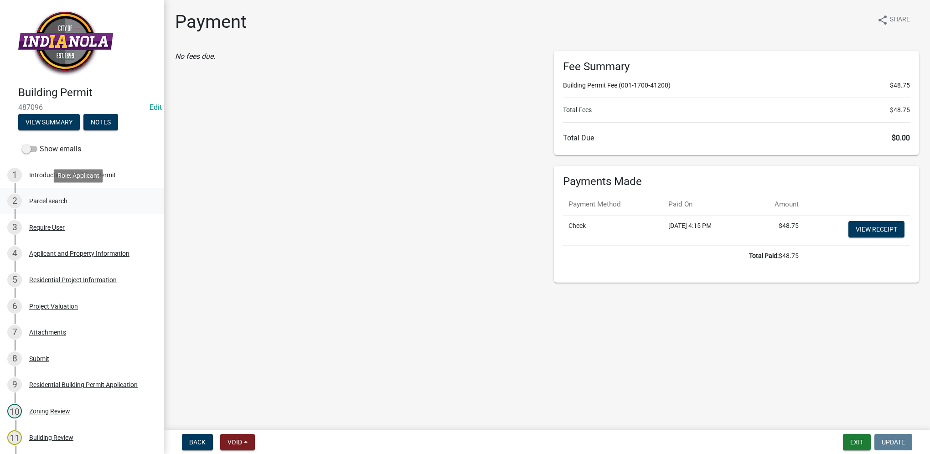
click at [64, 200] on div "Parcel search" at bounding box center [48, 201] width 38 height 6
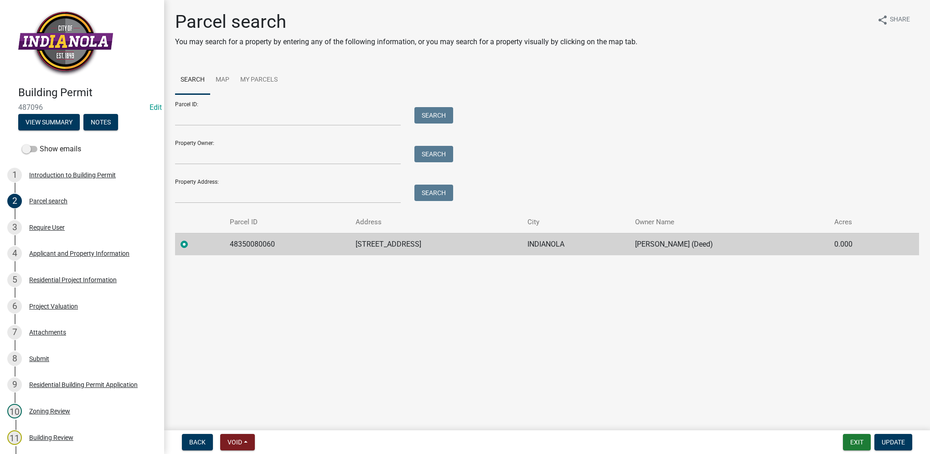
drag, startPoint x: 341, startPoint y: 244, endPoint x: 428, endPoint y: 250, distance: 86.8
click at [428, 250] on td "[STREET_ADDRESS]" at bounding box center [436, 244] width 172 height 22
drag, startPoint x: 428, startPoint y: 250, endPoint x: 405, endPoint y: 243, distance: 23.7
copy td "[STREET_ADDRESS]"
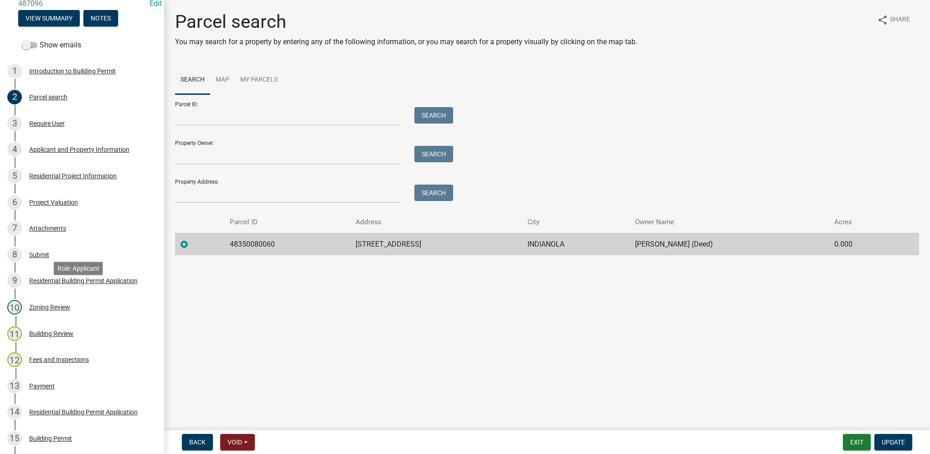
scroll to position [228, 0]
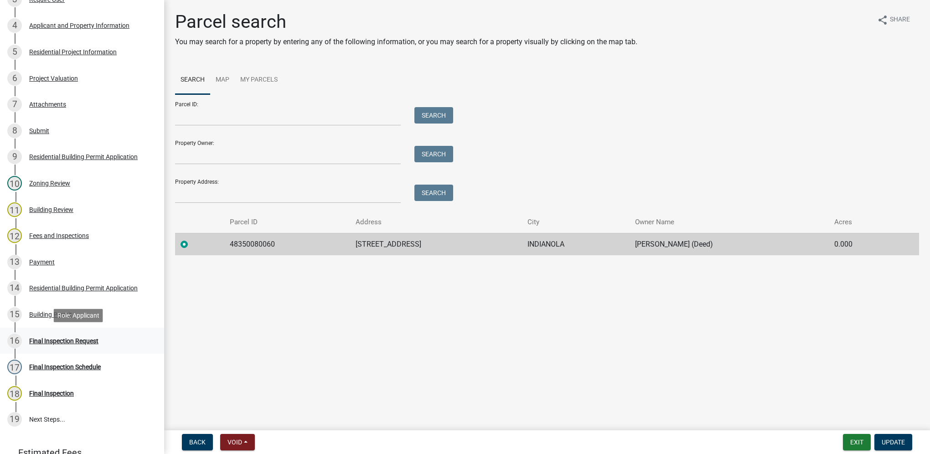
click at [77, 336] on div "16 Final Inspection Request" at bounding box center [78, 341] width 142 height 15
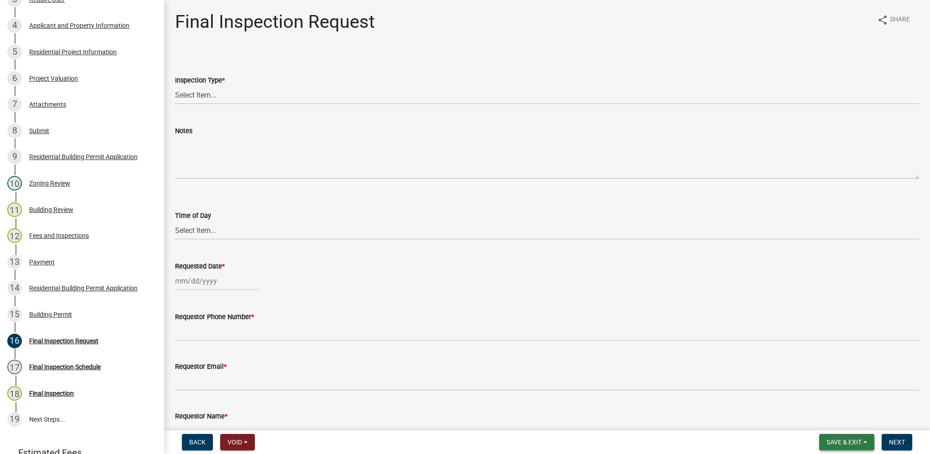
click at [849, 441] on span "Save & Exit" at bounding box center [843, 442] width 35 height 7
click at [844, 419] on button "Save & Exit" at bounding box center [837, 419] width 73 height 22
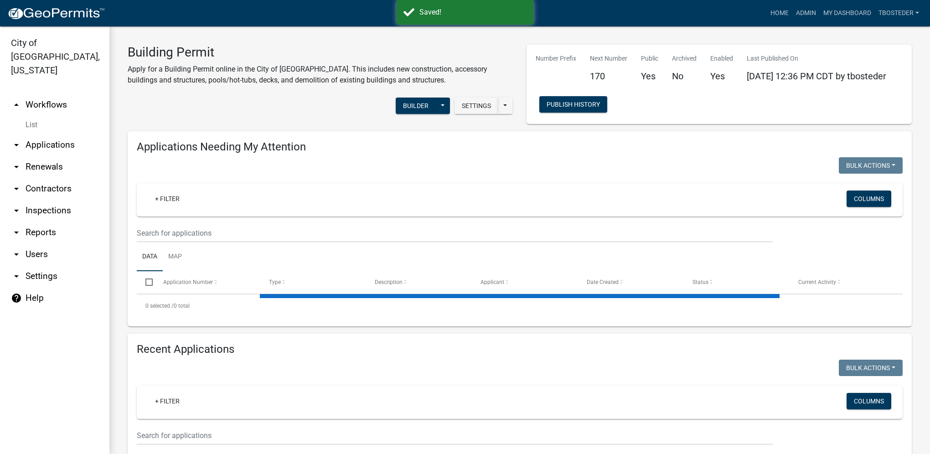
select select "1: 25"
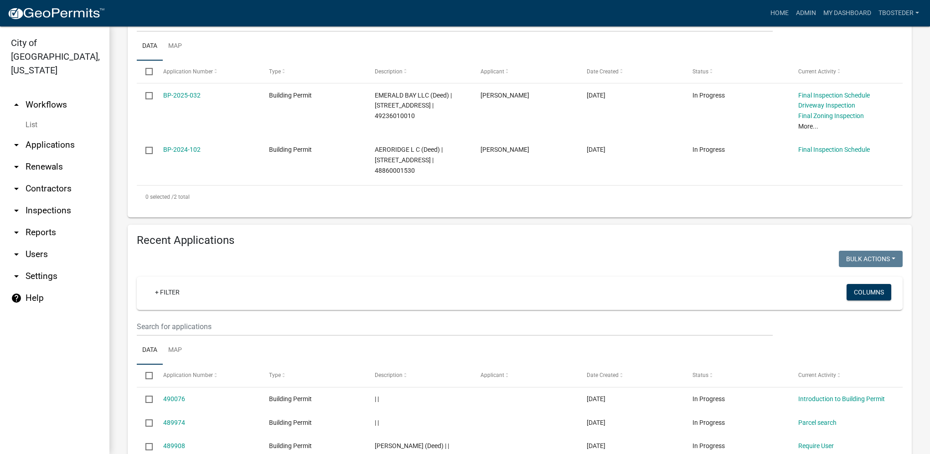
scroll to position [228, 0]
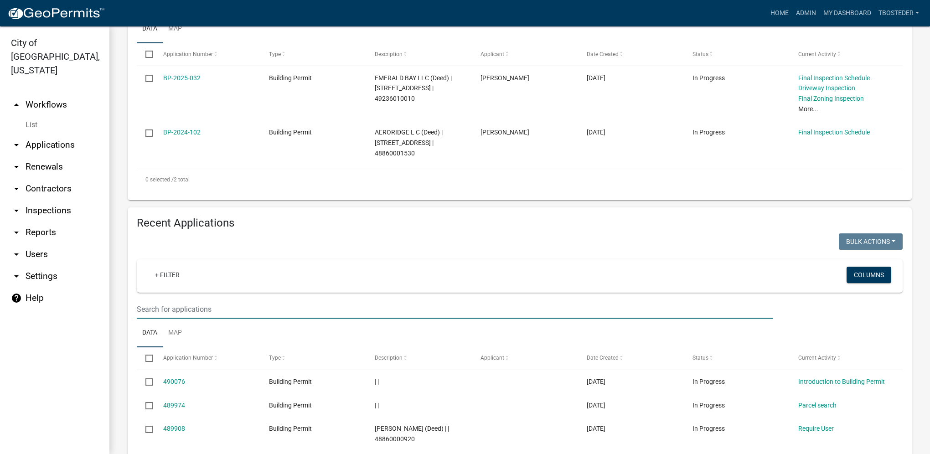
paste input "[STREET_ADDRESS]"
type input "[STREET_ADDRESS]"
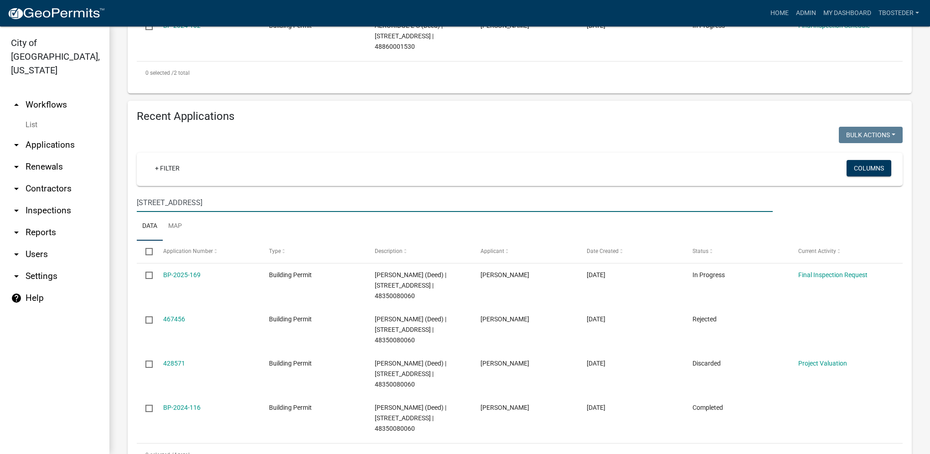
scroll to position [376, 0]
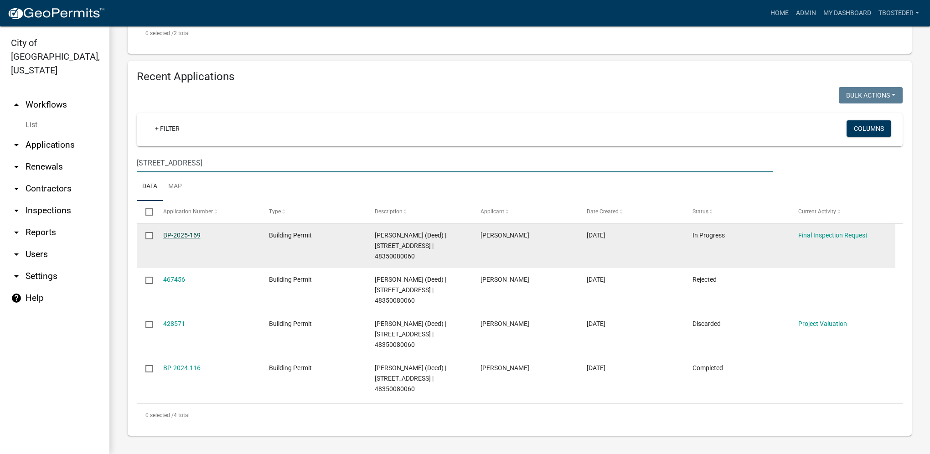
click at [194, 236] on link "BP-2025-169" at bounding box center [181, 235] width 37 height 7
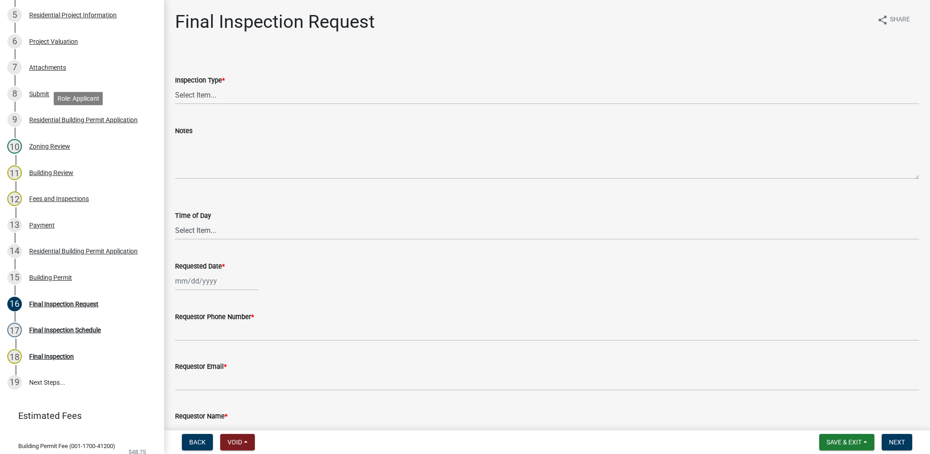
scroll to position [274, 0]
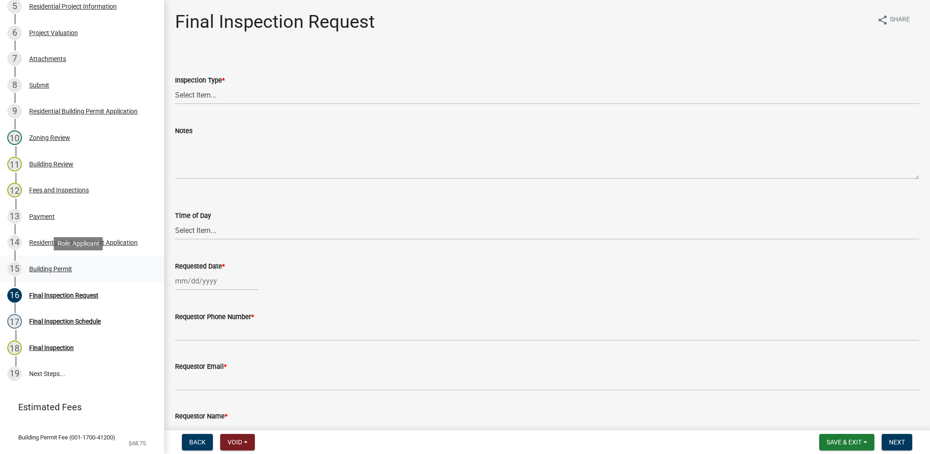
click at [66, 273] on div "15 Building Permit" at bounding box center [78, 269] width 142 height 15
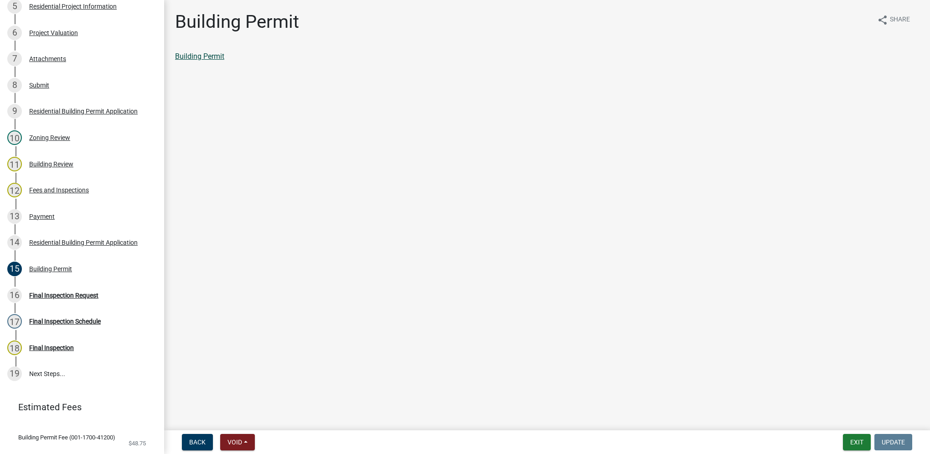
click at [201, 60] on link "Building Permit" at bounding box center [199, 56] width 49 height 9
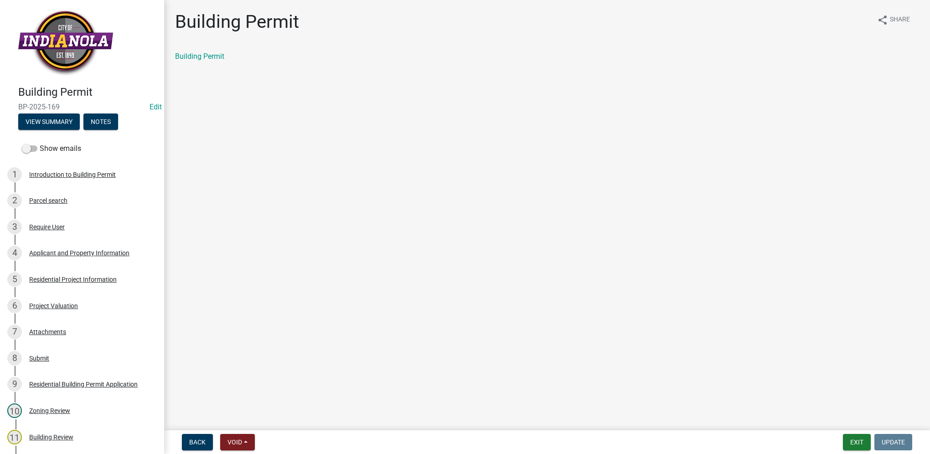
scroll to position [0, 0]
click at [50, 311] on div "6 Project Valuation" at bounding box center [78, 306] width 142 height 15
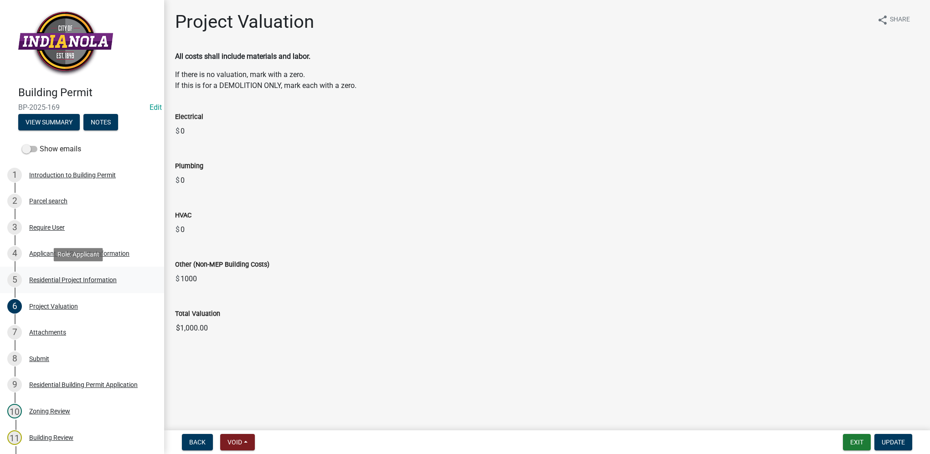
click at [69, 272] on link "5 Residential Project Information" at bounding box center [82, 280] width 164 height 26
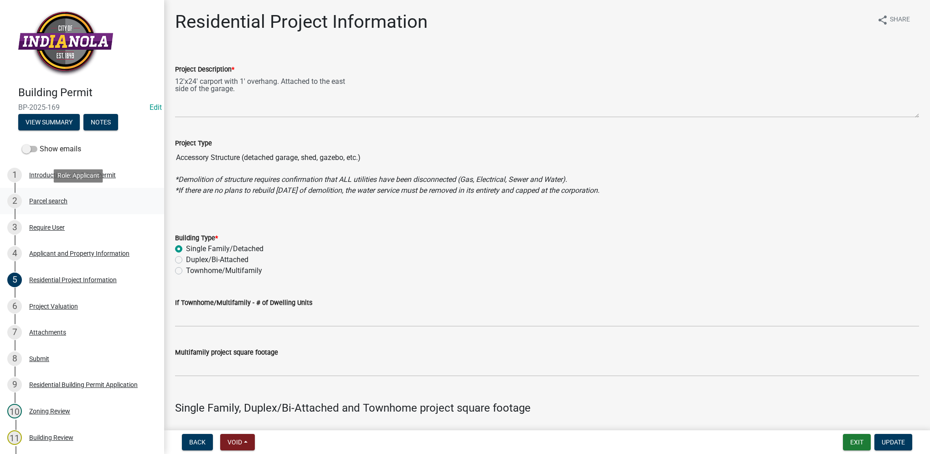
click at [51, 202] on div "Parcel search" at bounding box center [48, 201] width 38 height 6
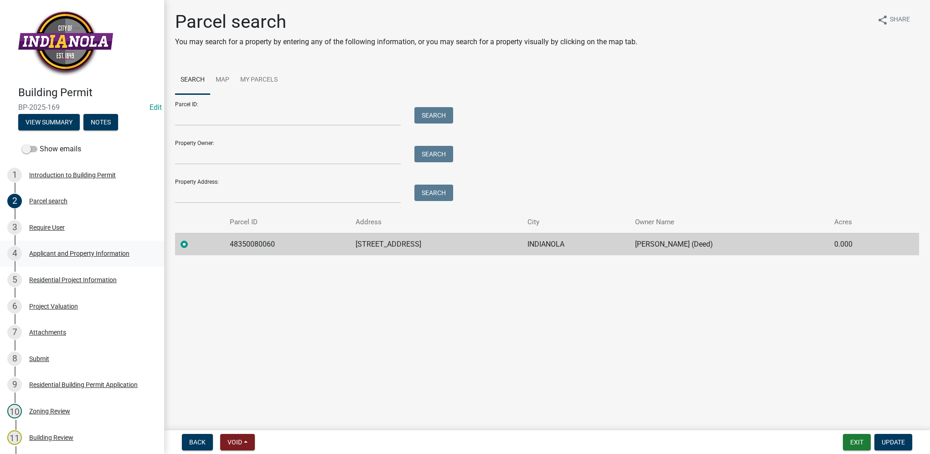
click at [78, 259] on div "4 Applicant and Property Information" at bounding box center [78, 253] width 142 height 15
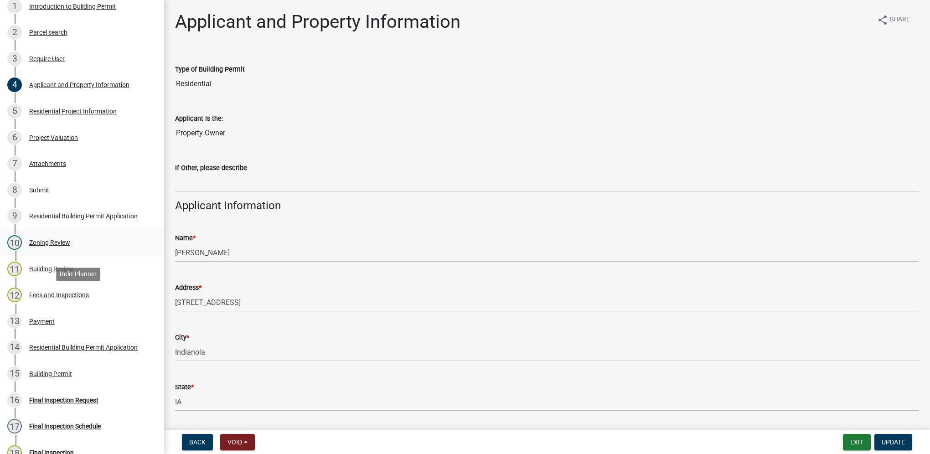
scroll to position [297, 0]
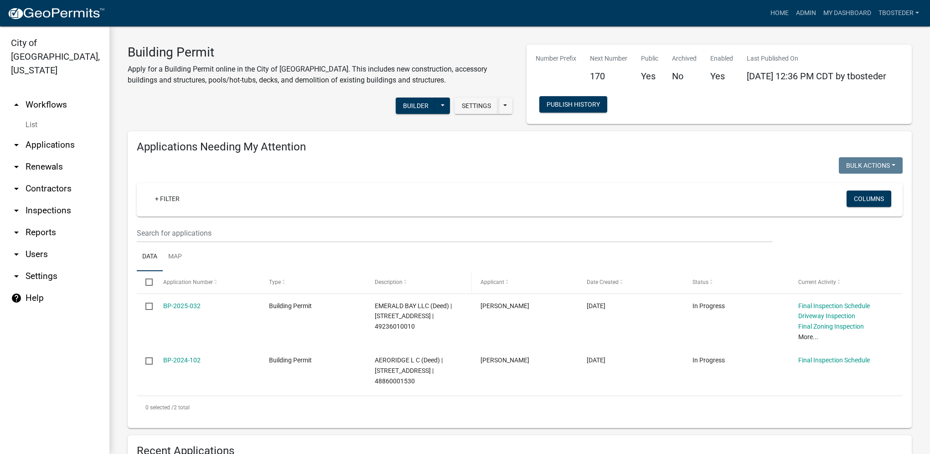
select select "1: 25"
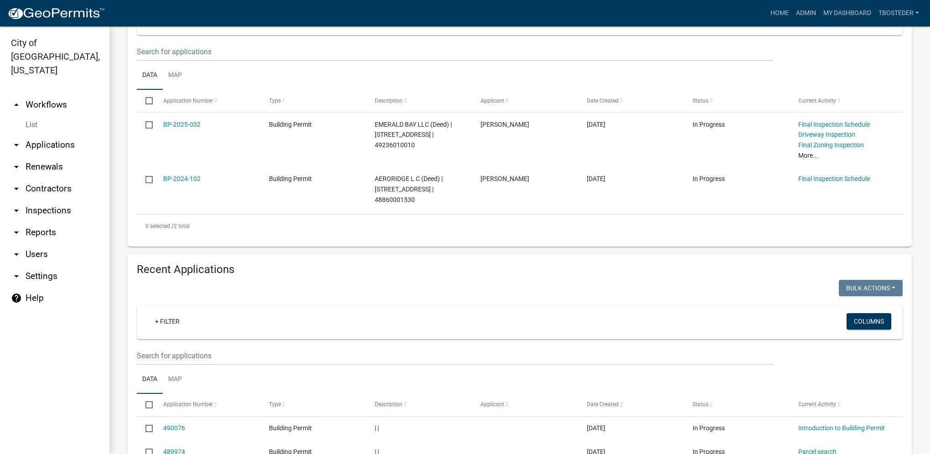
scroll to position [182, 0]
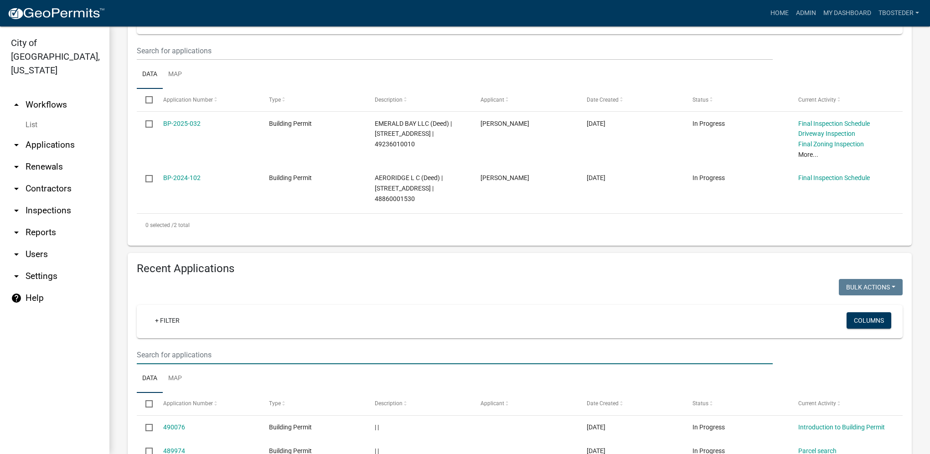
click at [207, 352] on input "text" at bounding box center [455, 355] width 636 height 19
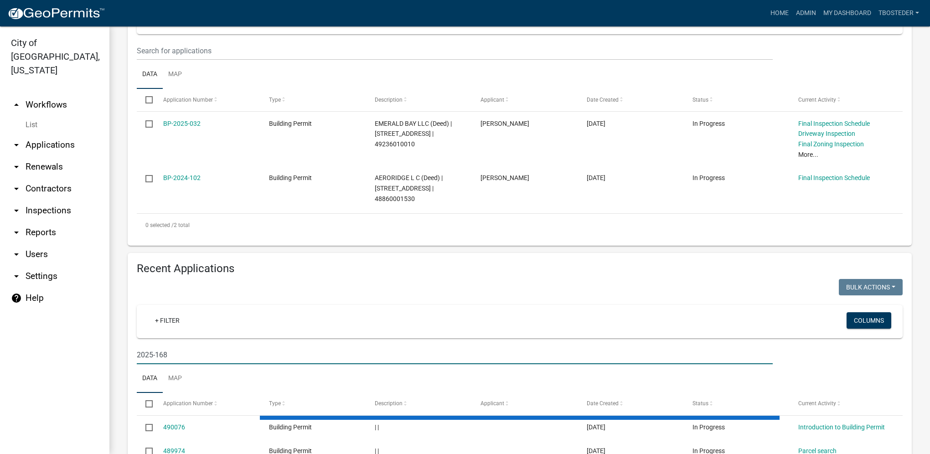
type input "2025-168"
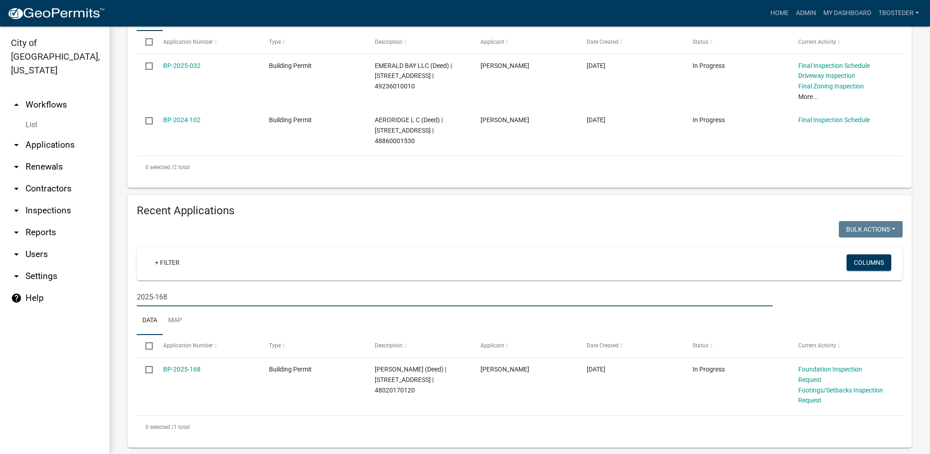
scroll to position [243, 0]
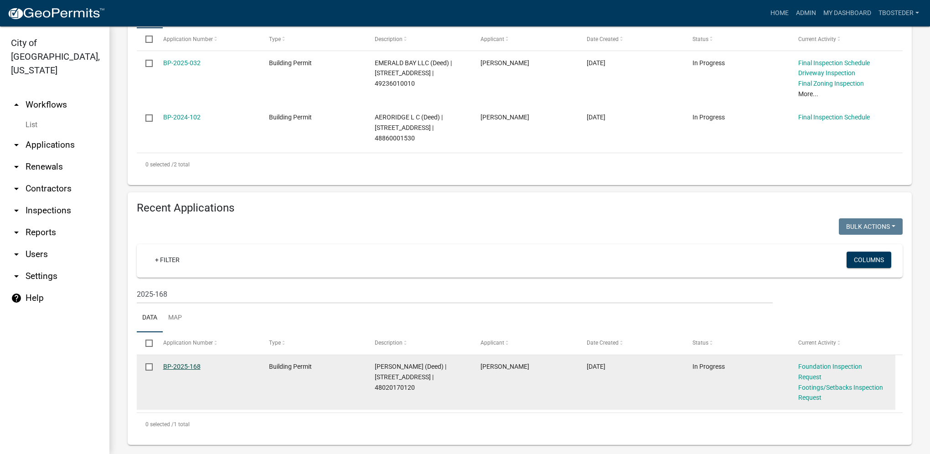
click at [178, 365] on link "BP-2025-168" at bounding box center [181, 366] width 37 height 7
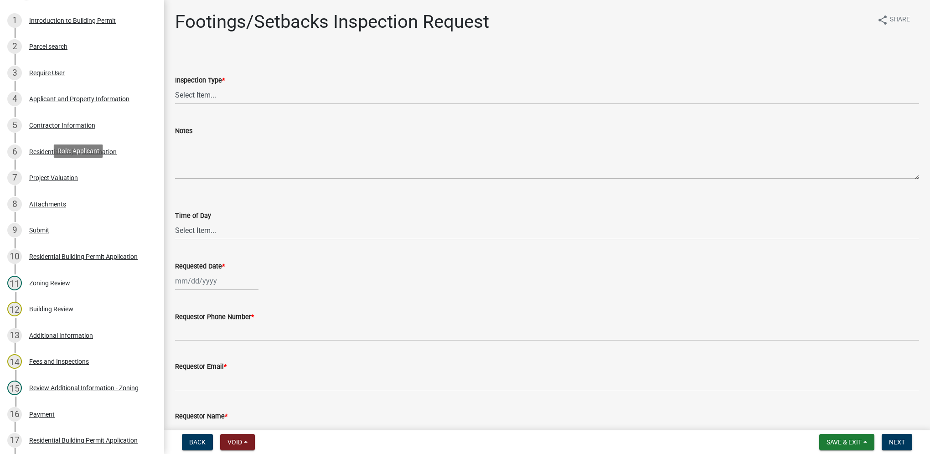
scroll to position [182, 0]
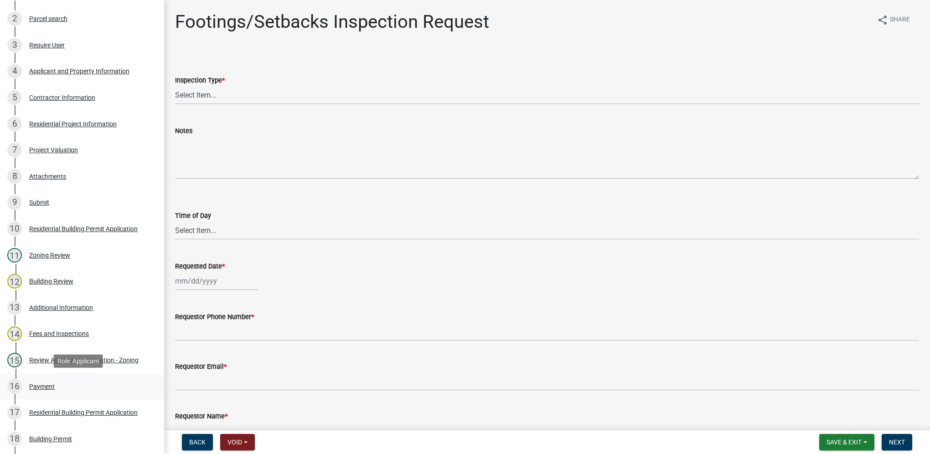
click at [65, 383] on div "16 Payment" at bounding box center [78, 386] width 142 height 15
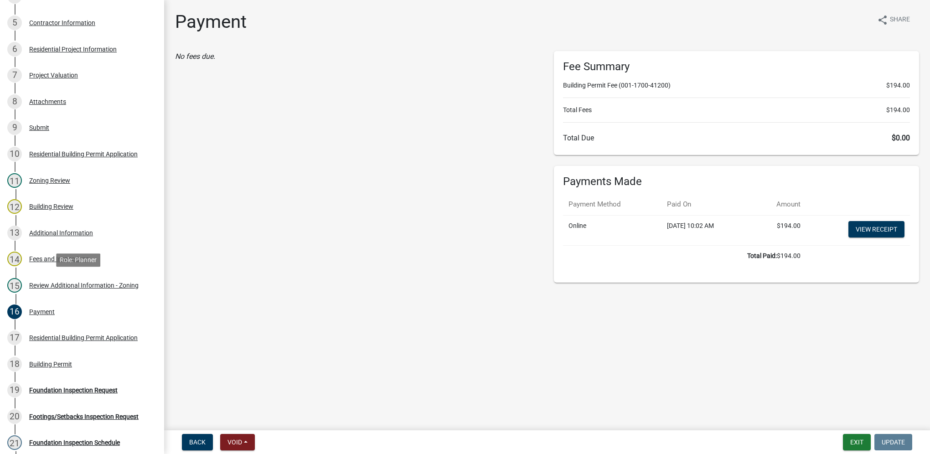
scroll to position [227, 0]
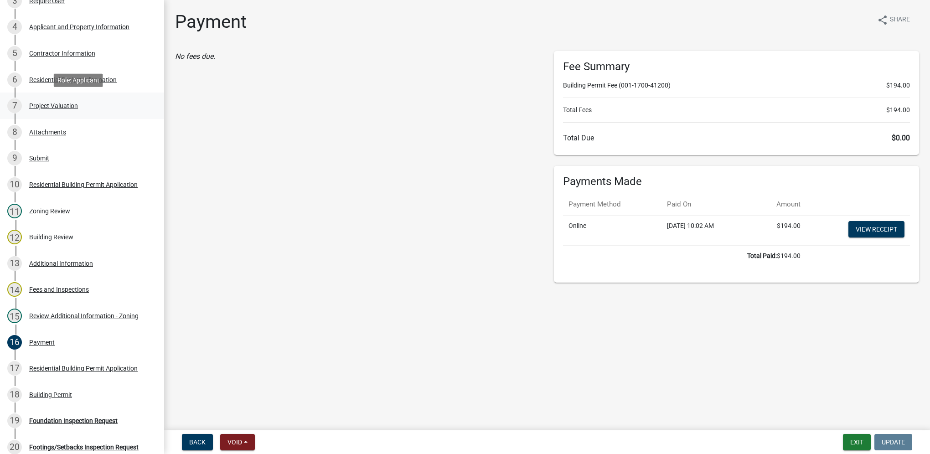
click at [58, 109] on div "Project Valuation" at bounding box center [53, 106] width 49 height 6
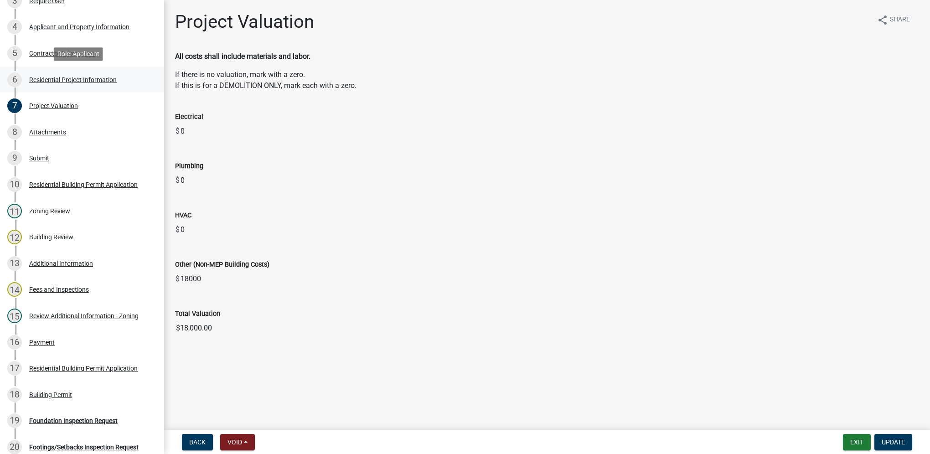
click at [54, 82] on div "Residential Project Information" at bounding box center [73, 80] width 88 height 6
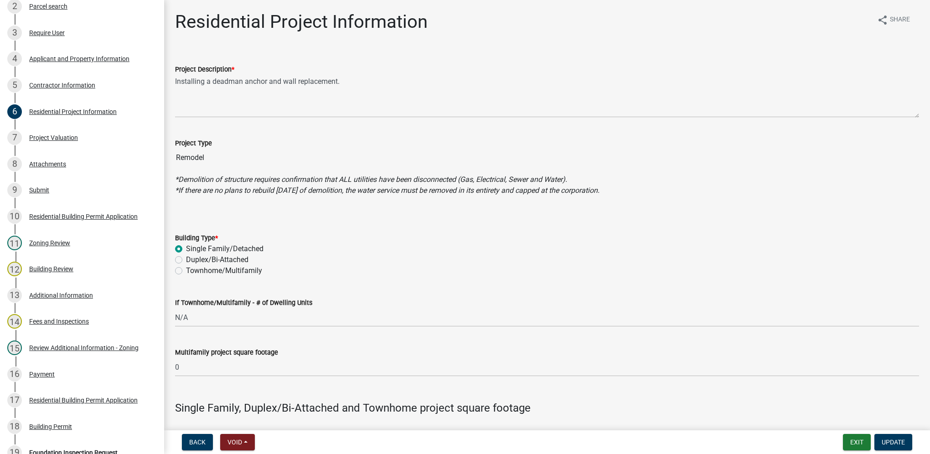
scroll to position [181, 0]
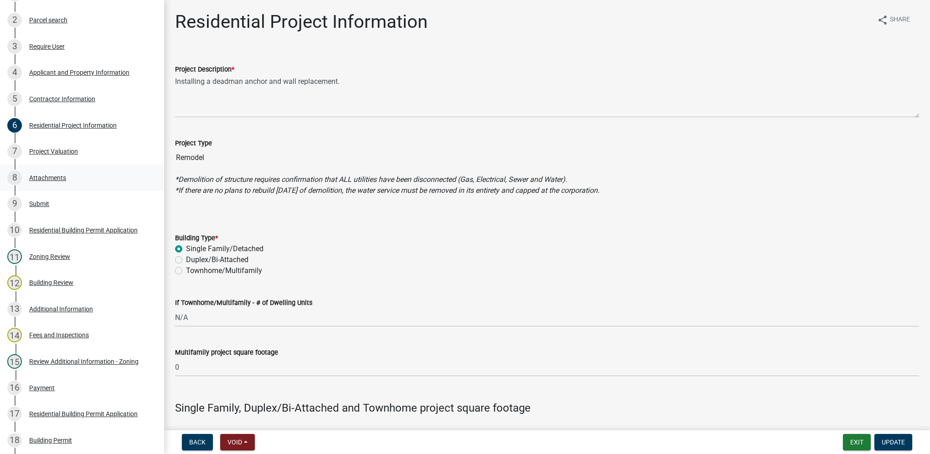
click at [54, 175] on div "Attachments" at bounding box center [47, 178] width 37 height 6
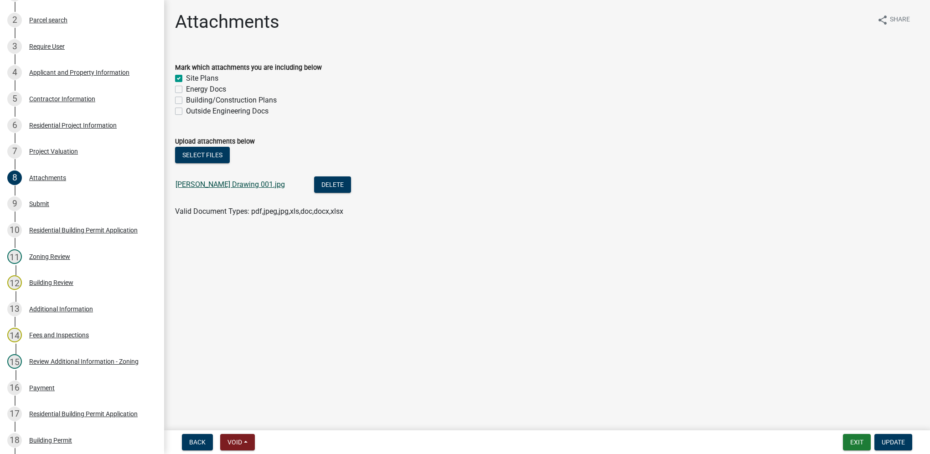
click at [210, 182] on link "[PERSON_NAME] Drawing 001.jpg" at bounding box center [230, 184] width 109 height 9
click at [57, 124] on div "Residential Project Information" at bounding box center [73, 125] width 88 height 6
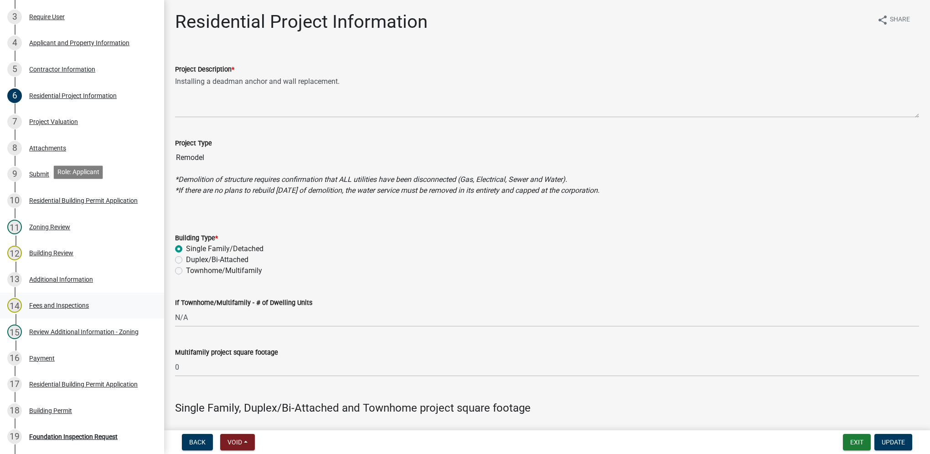
scroll to position [272, 0]
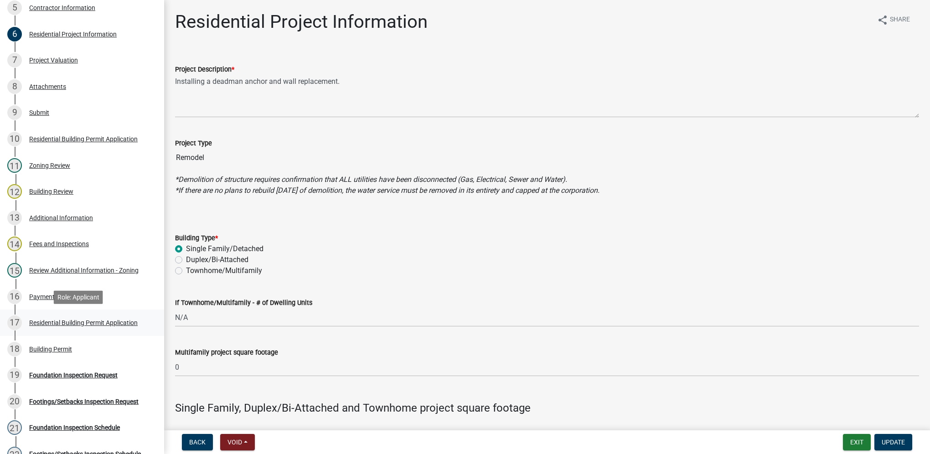
click at [88, 318] on div "17 Residential Building Permit Application" at bounding box center [78, 322] width 142 height 15
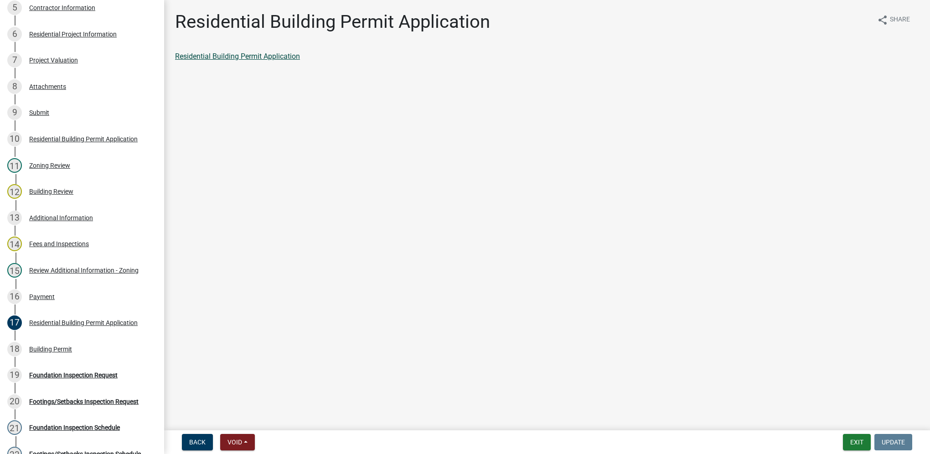
click at [263, 58] on link "Residential Building Permit Application" at bounding box center [237, 56] width 125 height 9
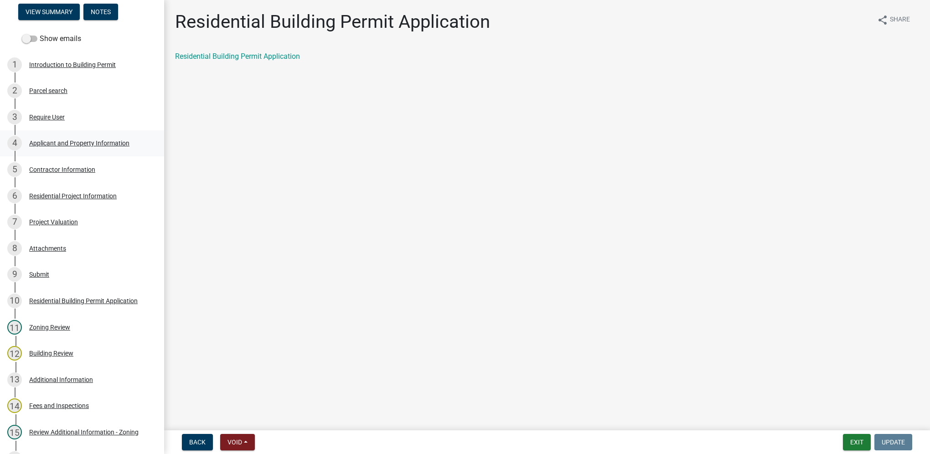
scroll to position [90, 0]
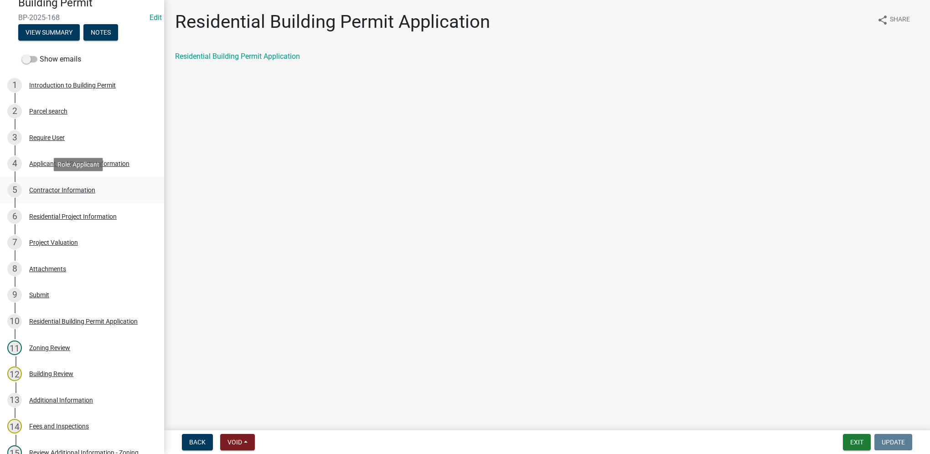
click at [88, 184] on div "5 Contractor Information" at bounding box center [78, 190] width 142 height 15
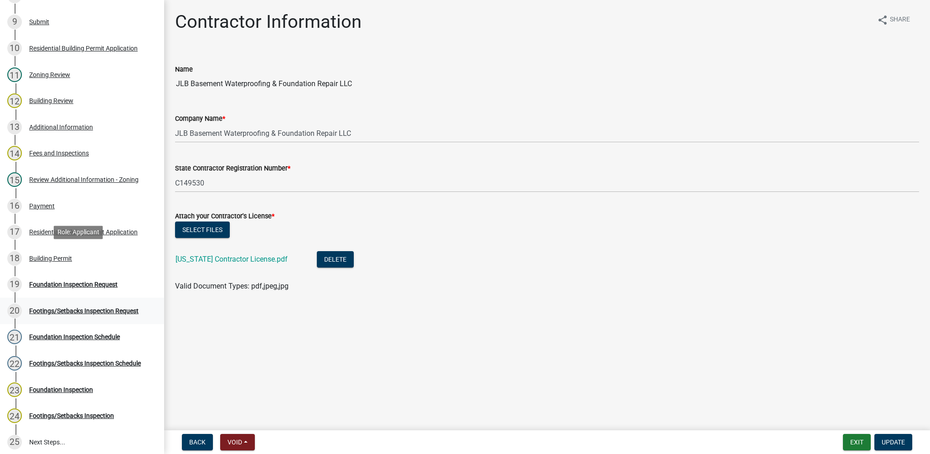
scroll to position [363, 0]
click at [102, 235] on div "17 Residential Building Permit Application" at bounding box center [78, 231] width 142 height 15
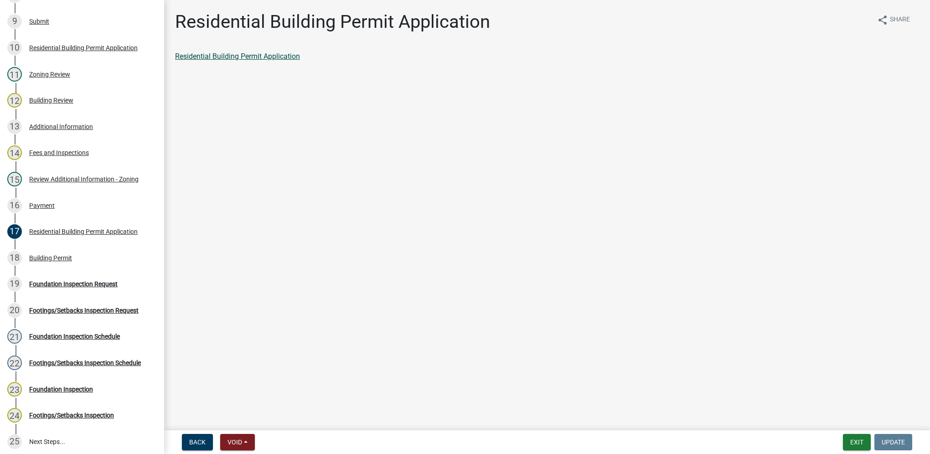
click at [269, 59] on link "Residential Building Permit Application" at bounding box center [237, 56] width 125 height 9
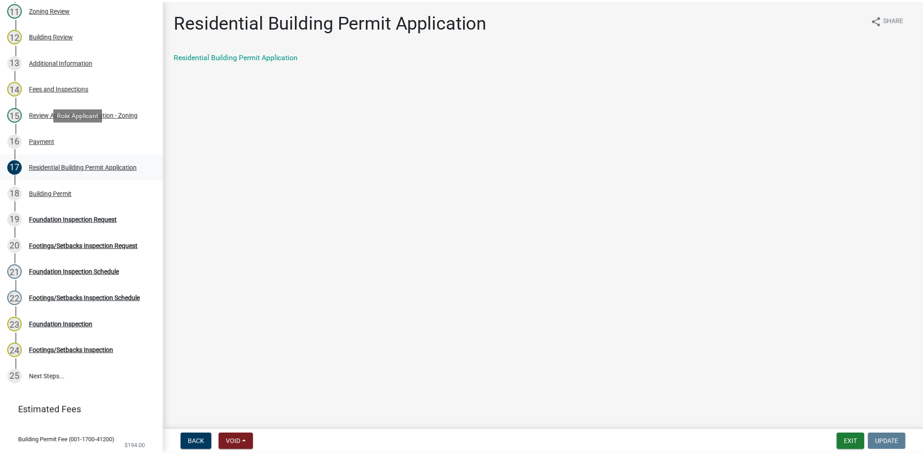
scroll to position [454, 0]
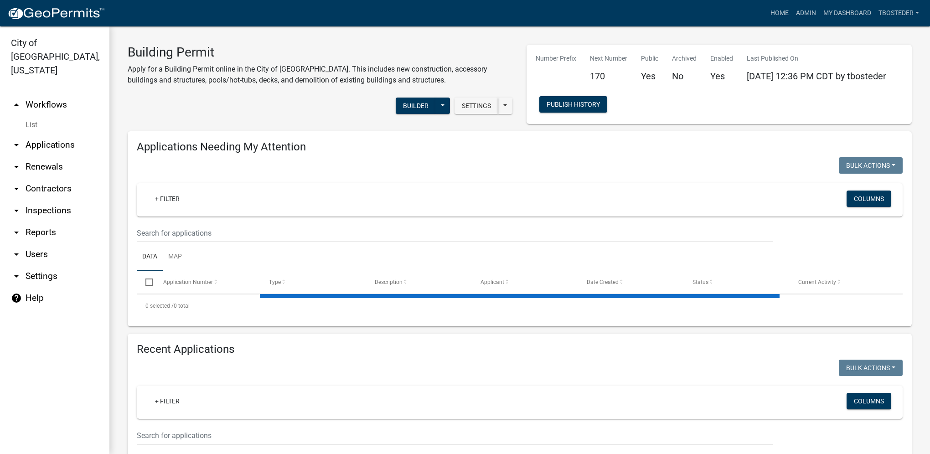
select select "1: 25"
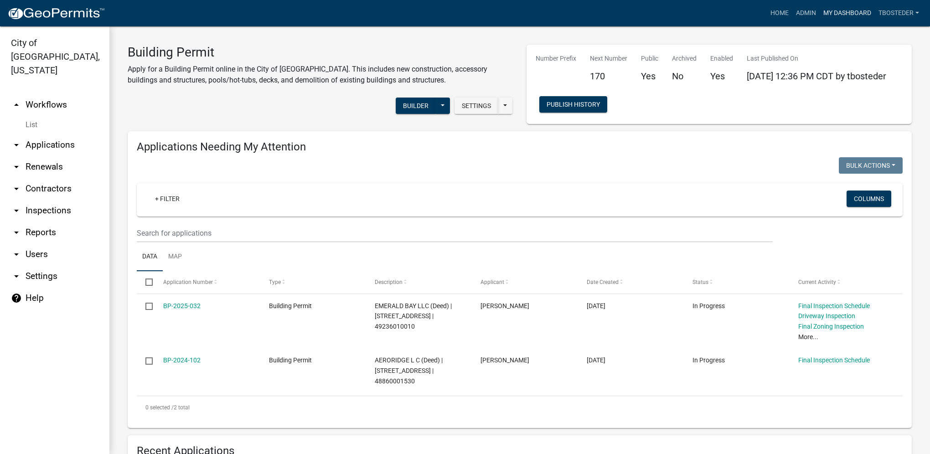
click at [831, 15] on link "My Dashboard" at bounding box center [847, 13] width 55 height 17
